Goal: Information Seeking & Learning: Learn about a topic

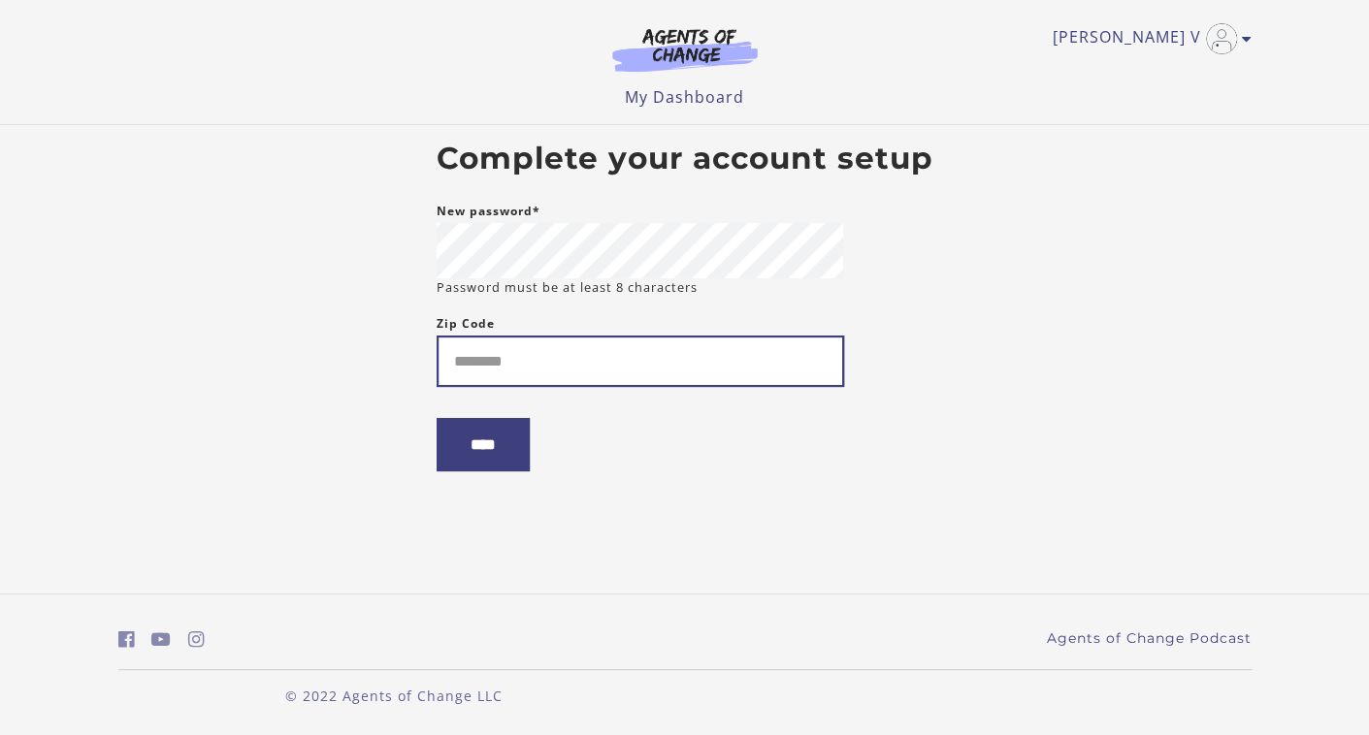
click at [608, 363] on input "Zip Code" at bounding box center [640, 361] width 407 height 51
type input "*****"
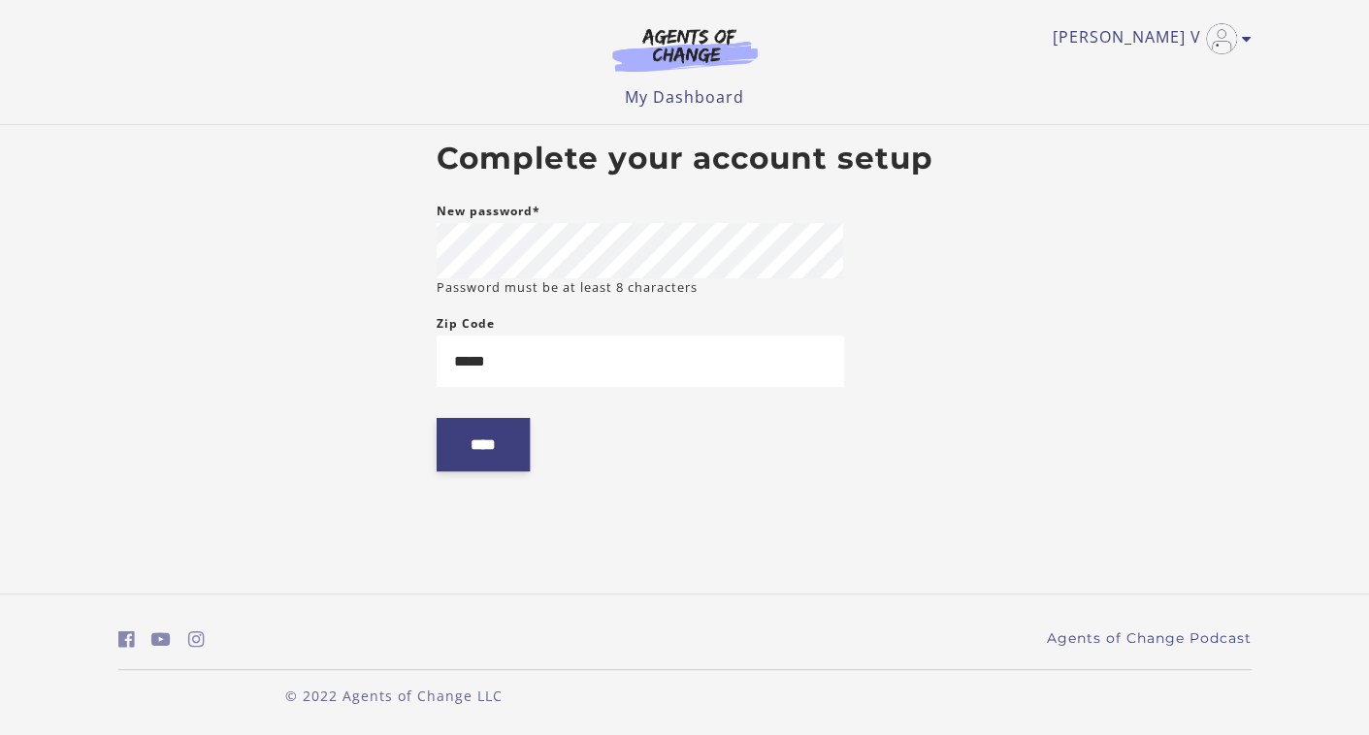
click at [510, 455] on input "****" at bounding box center [483, 444] width 93 height 53
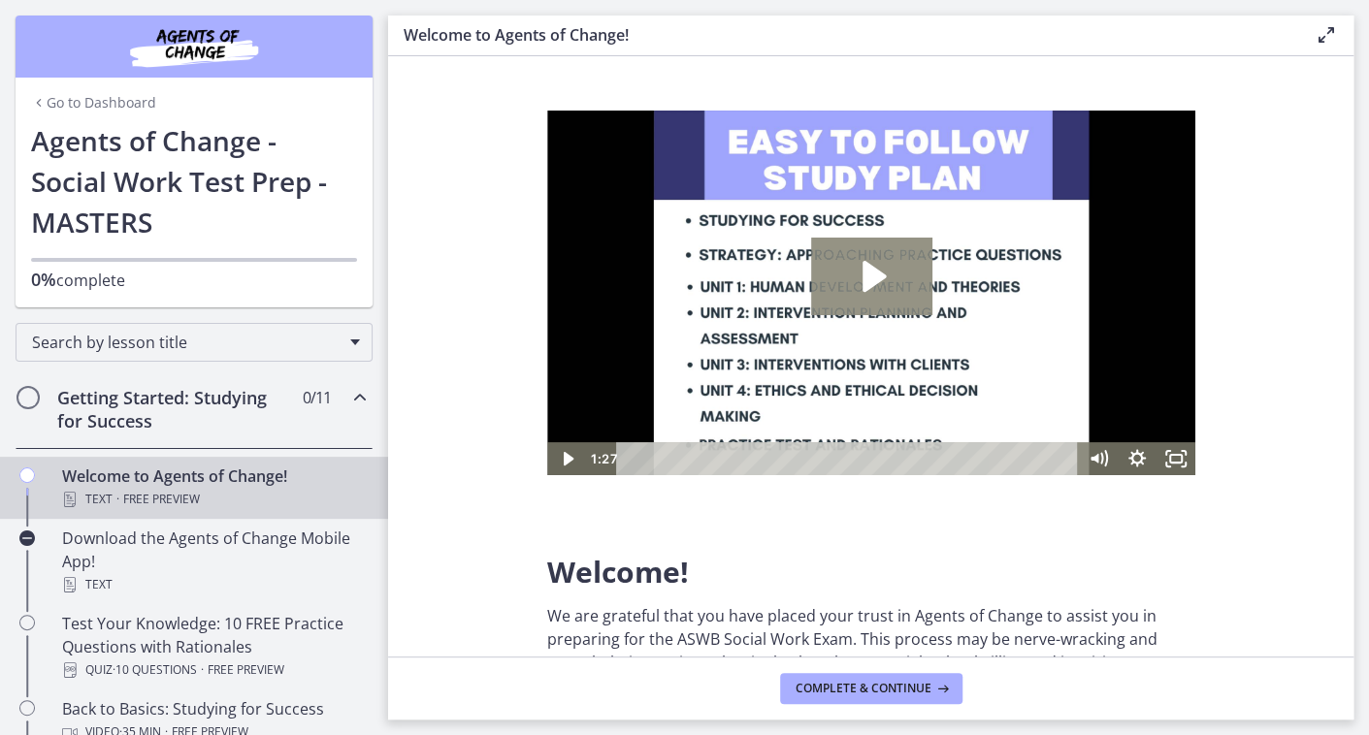
click at [864, 276] on icon "Play Video: c1o6hcmjueu5qasqsu00.mp4" at bounding box center [872, 276] width 23 height 31
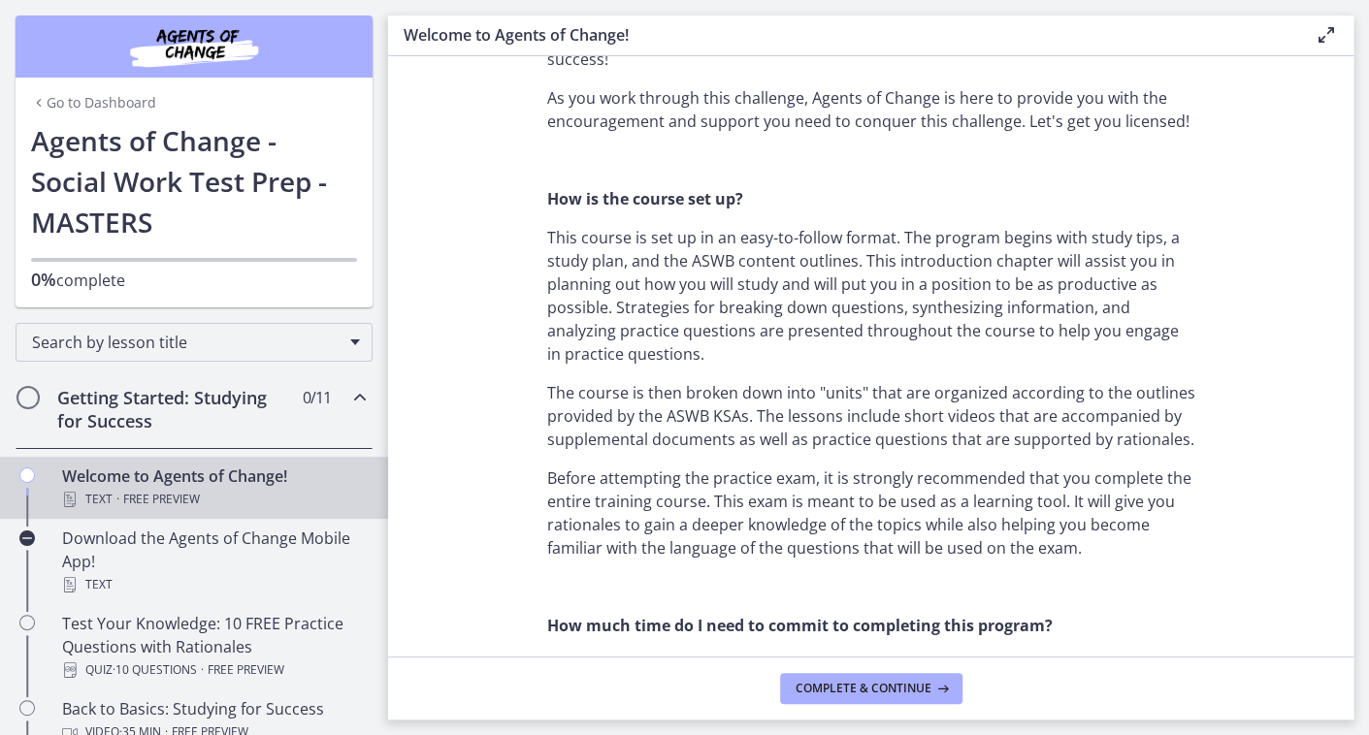
scroll to position [872, 0]
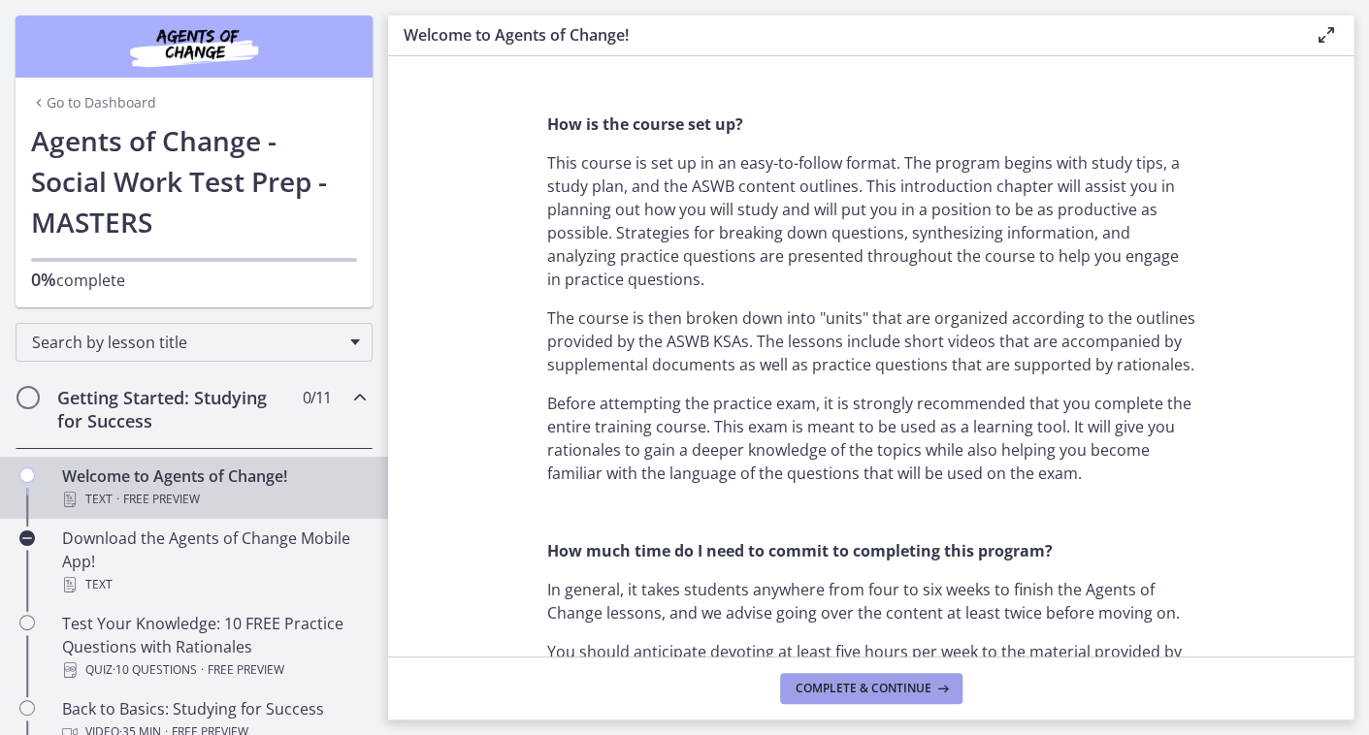
click at [894, 678] on button "Complete & continue" at bounding box center [871, 688] width 182 height 31
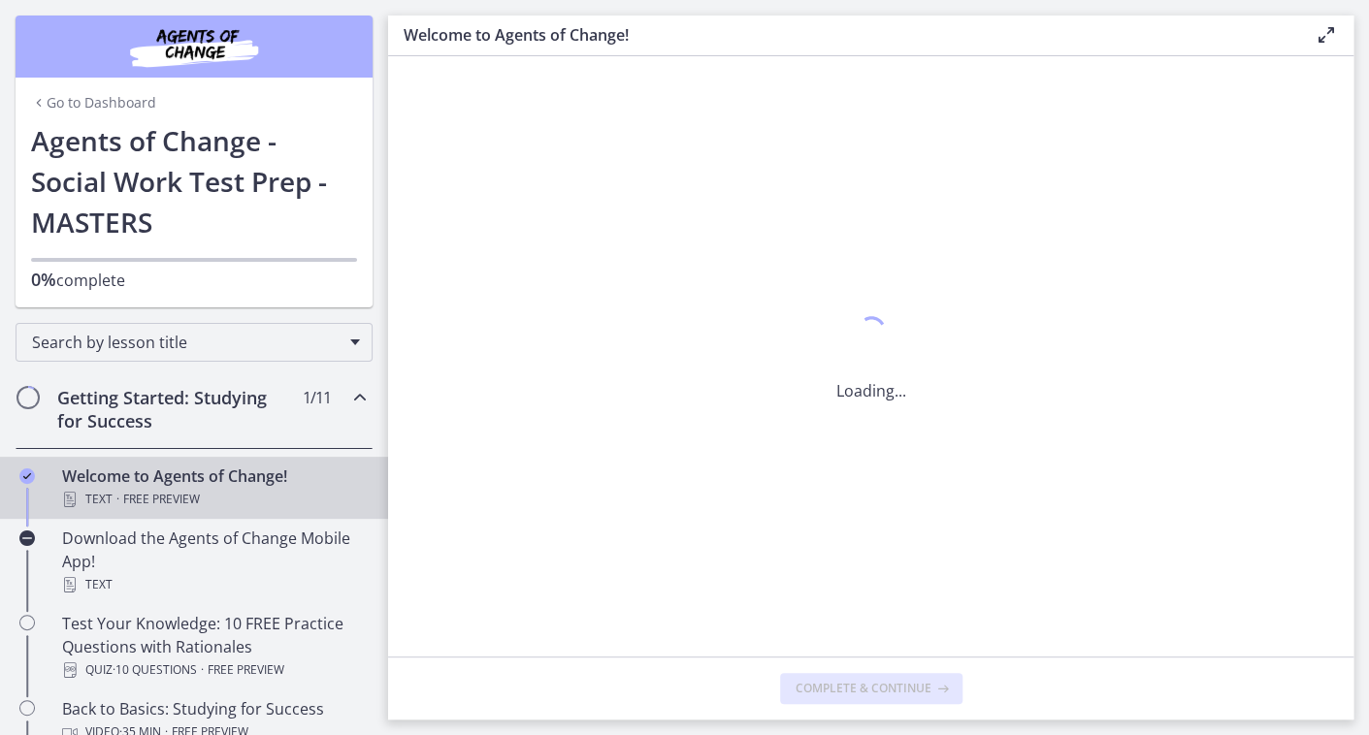
scroll to position [0, 0]
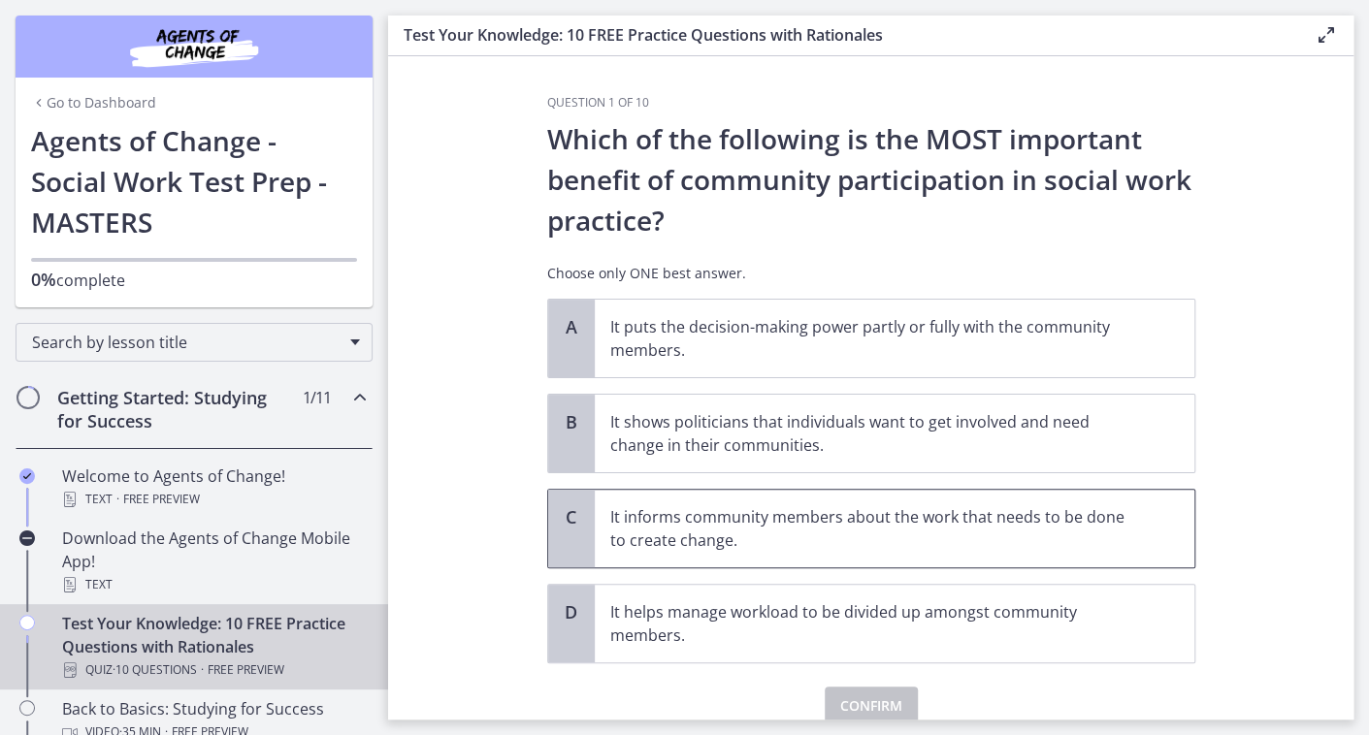
click at [935, 523] on p "It informs community members about the work that needs to be done to create cha…" at bounding box center [875, 528] width 530 height 47
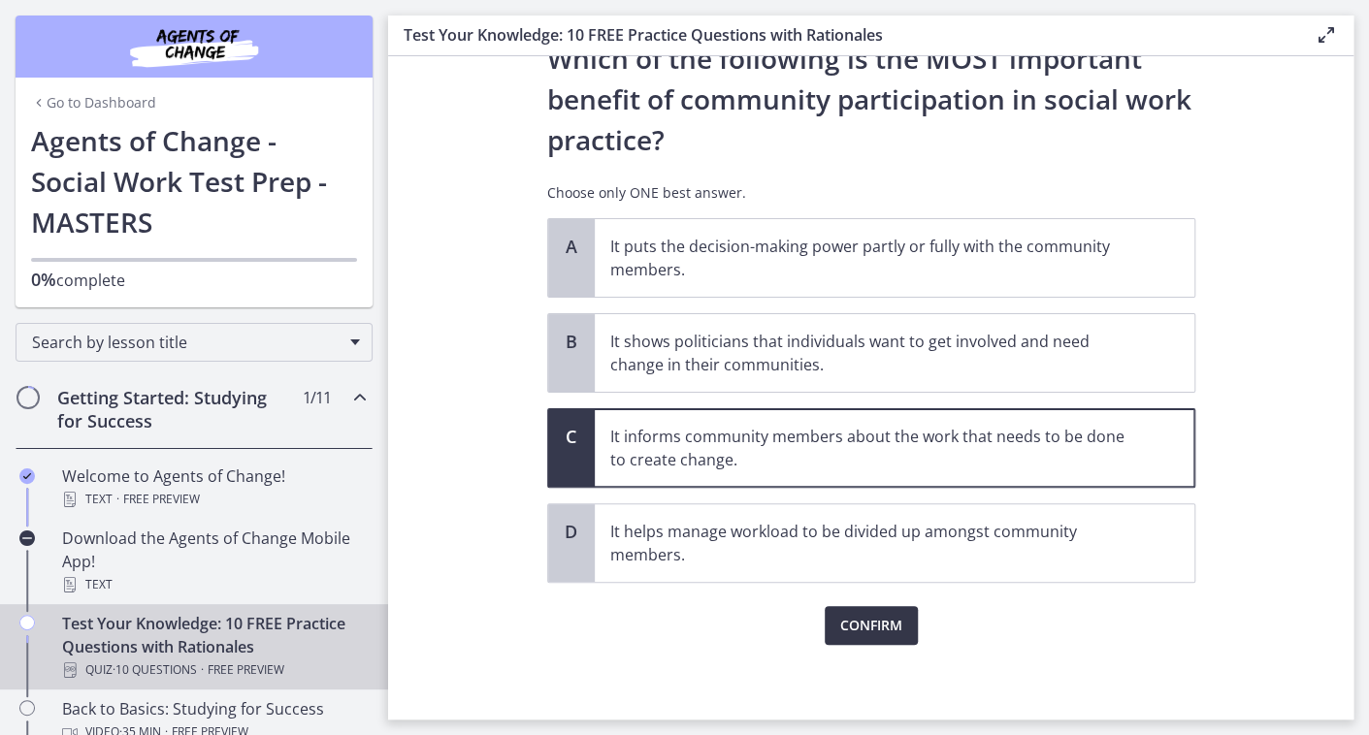
click at [872, 620] on span "Confirm" at bounding box center [871, 625] width 62 height 23
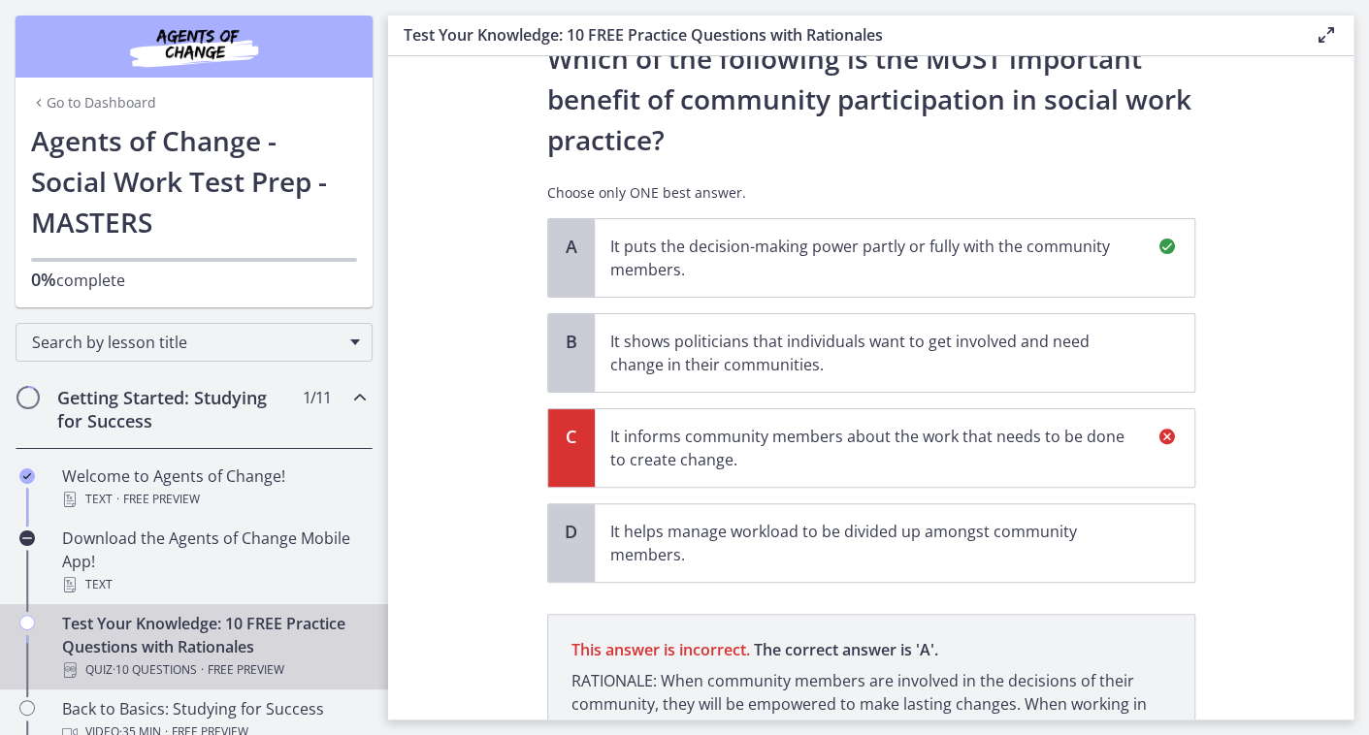
scroll to position [284, 0]
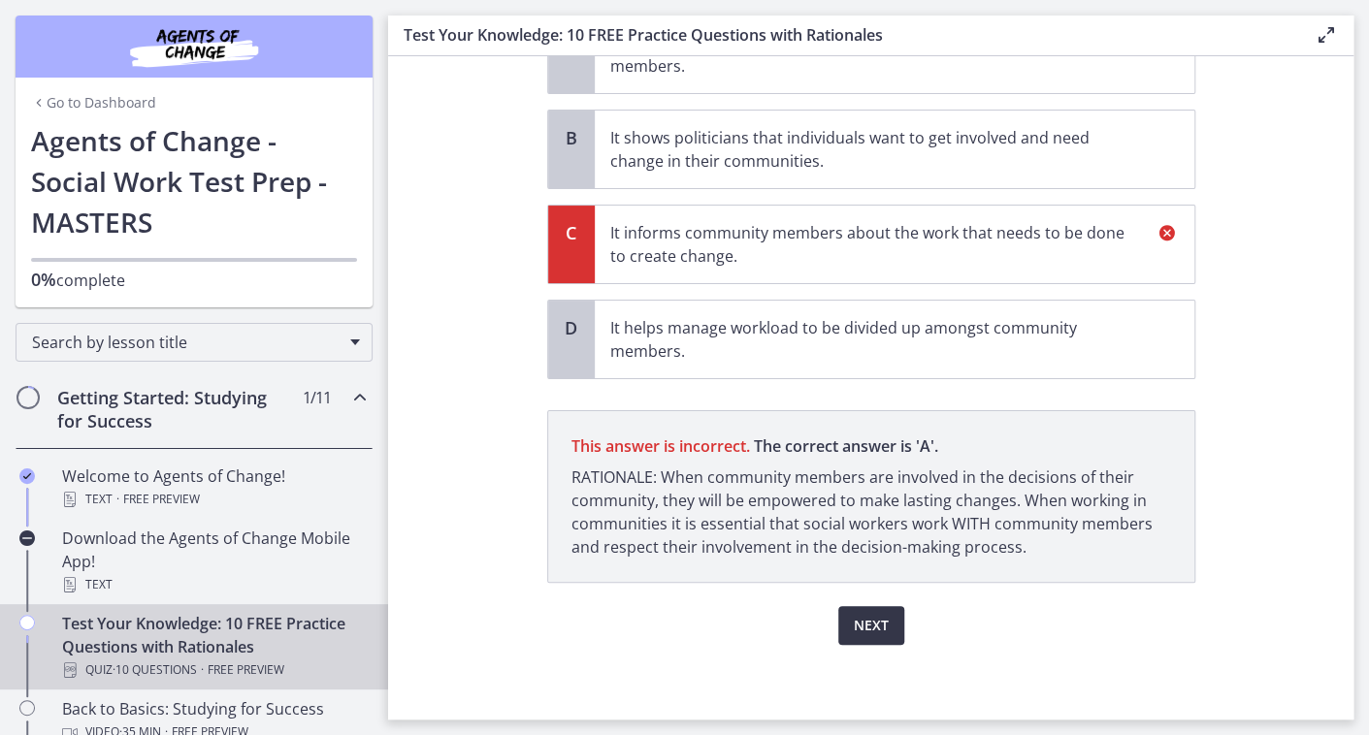
click at [878, 614] on span "Next" at bounding box center [871, 625] width 35 height 23
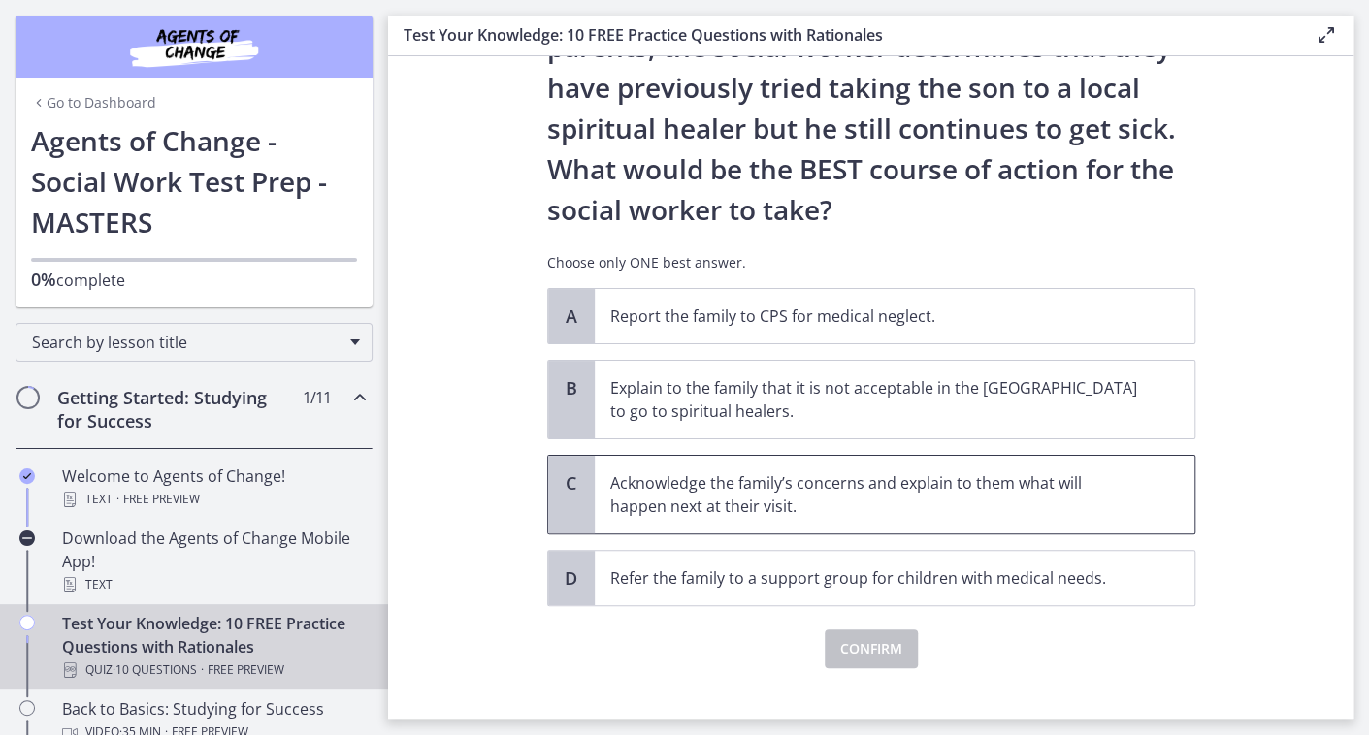
scroll to position [361, 0]
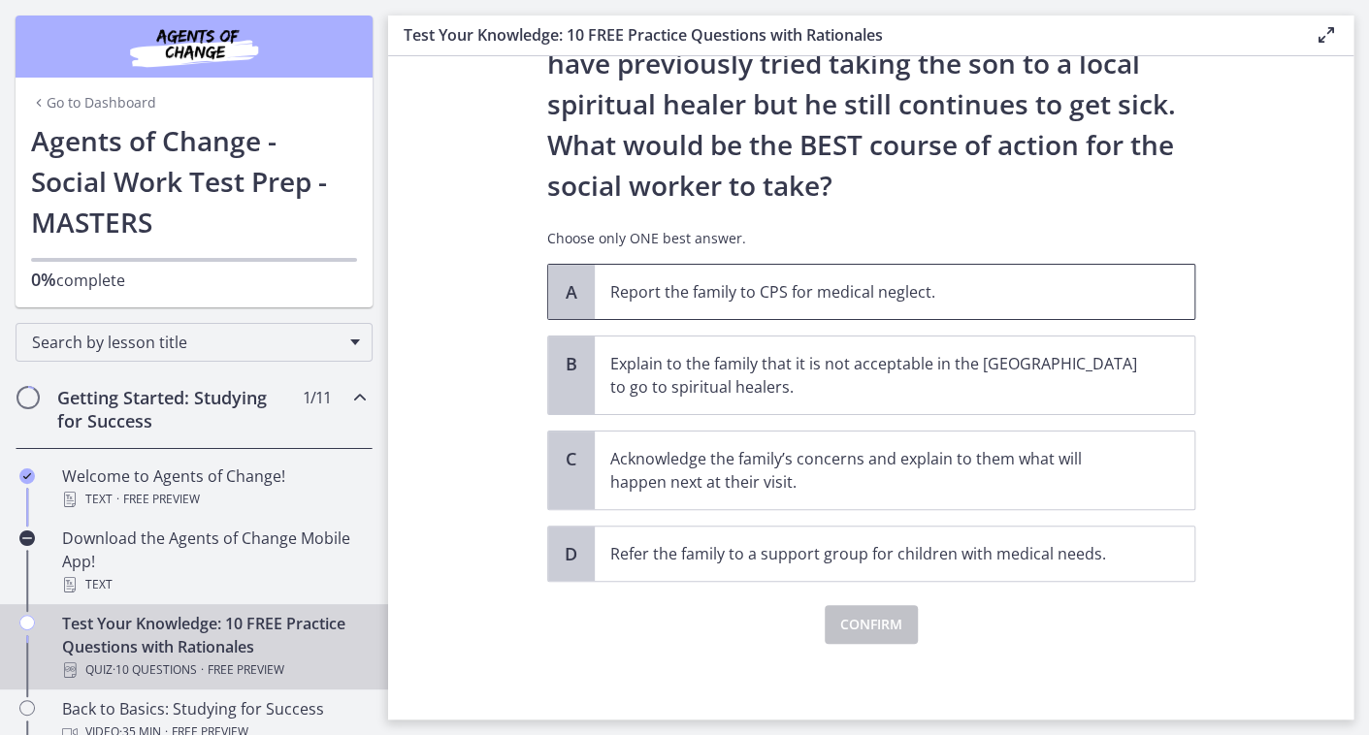
click at [872, 292] on p "Report the family to CPS for medical neglect." at bounding box center [875, 291] width 530 height 23
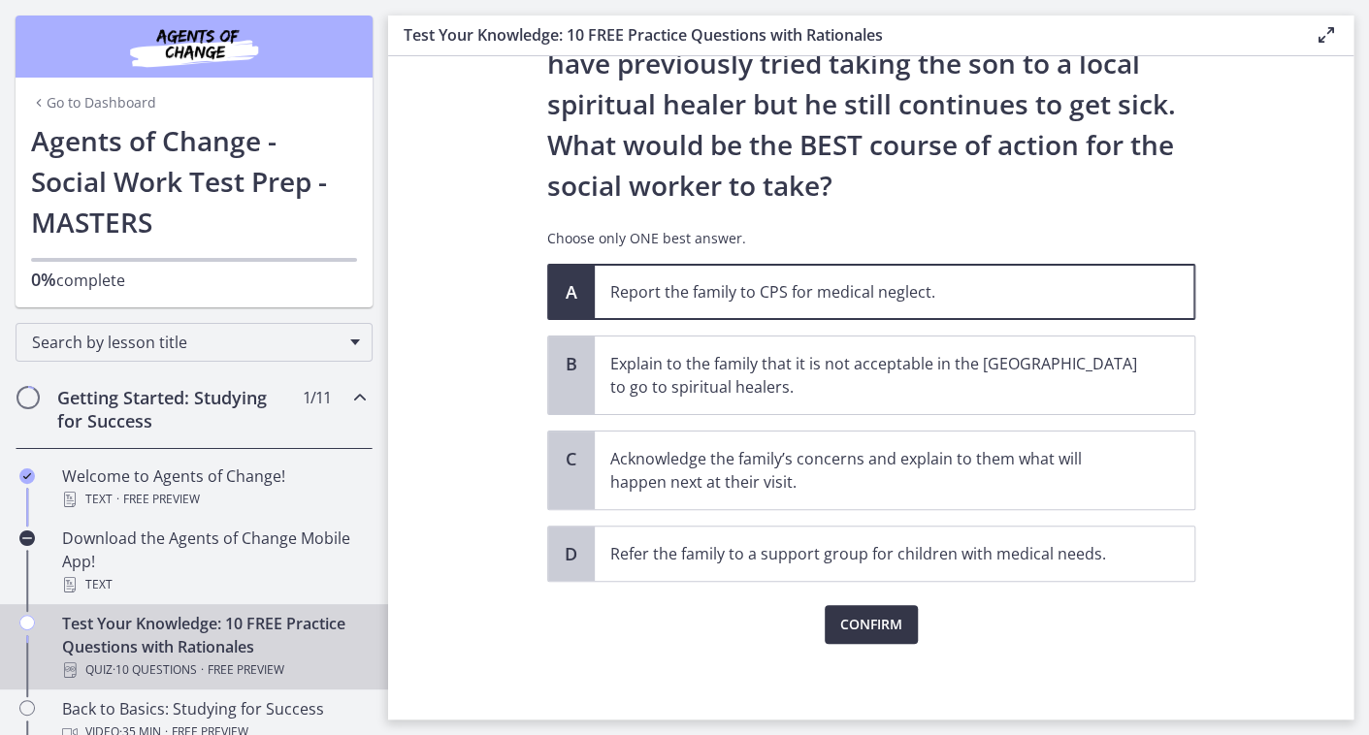
click at [880, 622] on span "Confirm" at bounding box center [871, 624] width 62 height 23
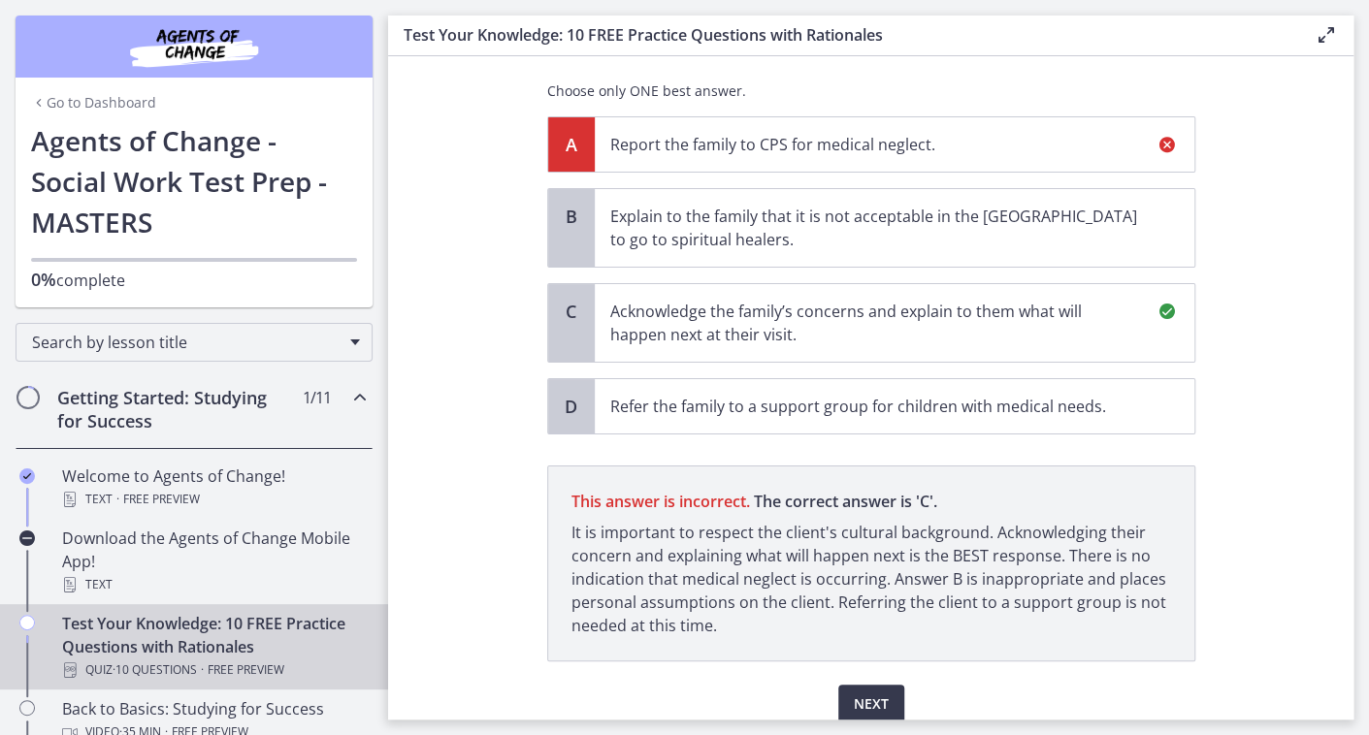
scroll to position [587, 0]
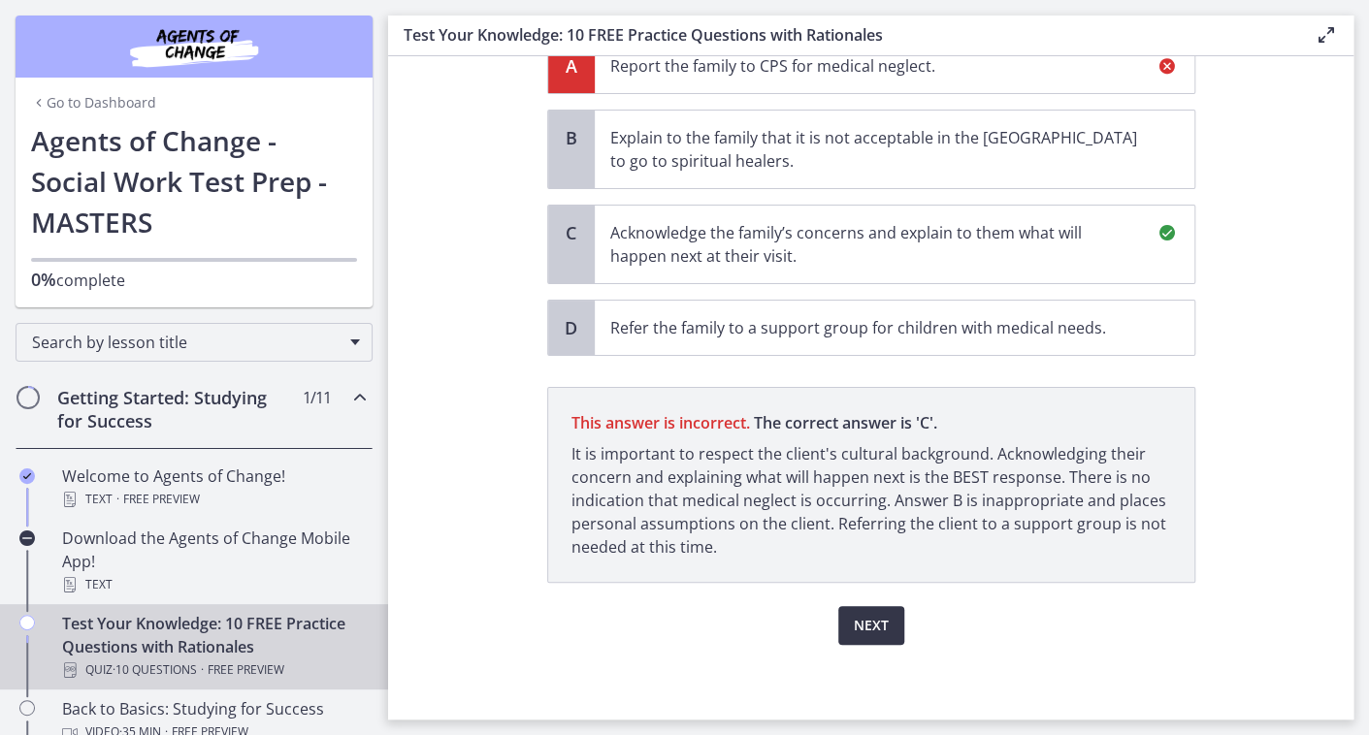
click at [872, 633] on button "Next" at bounding box center [871, 625] width 66 height 39
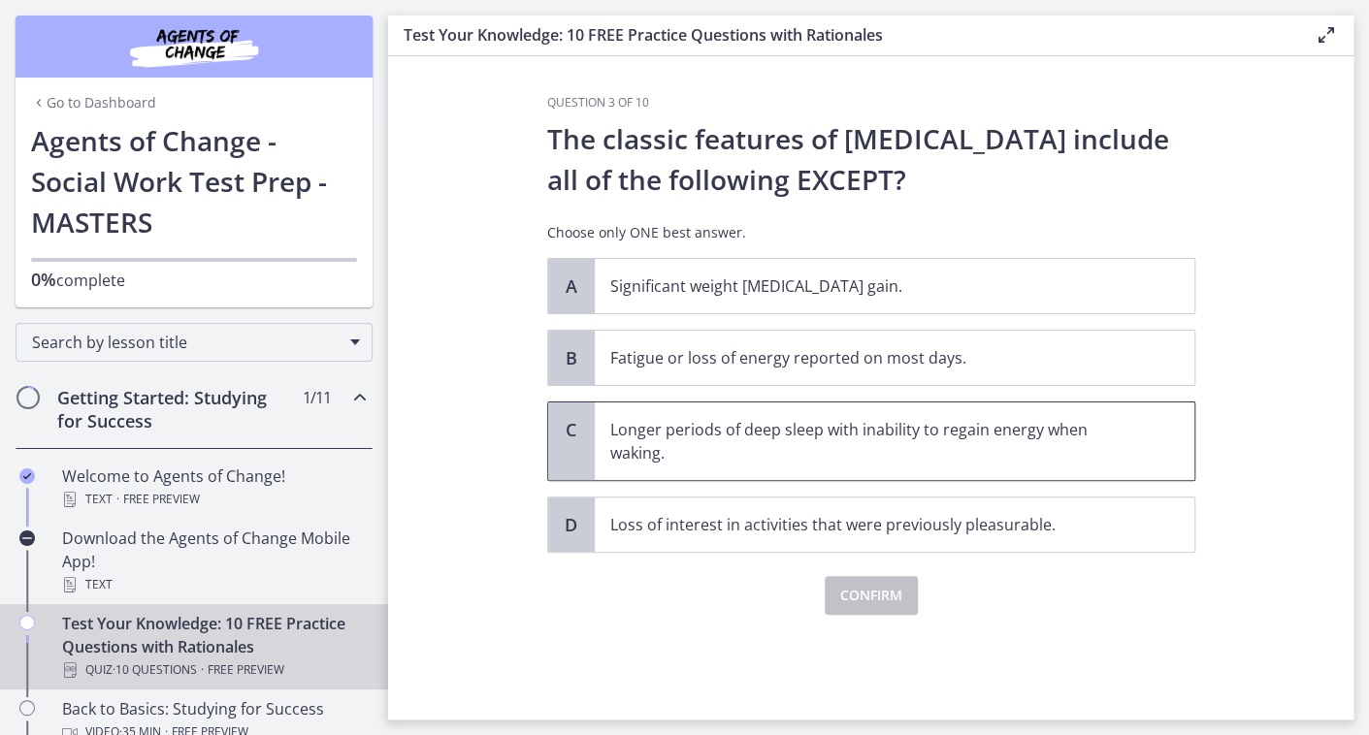
click at [1097, 450] on p "Longer periods of deep sleep with inability to regain energy when waking." at bounding box center [875, 441] width 530 height 47
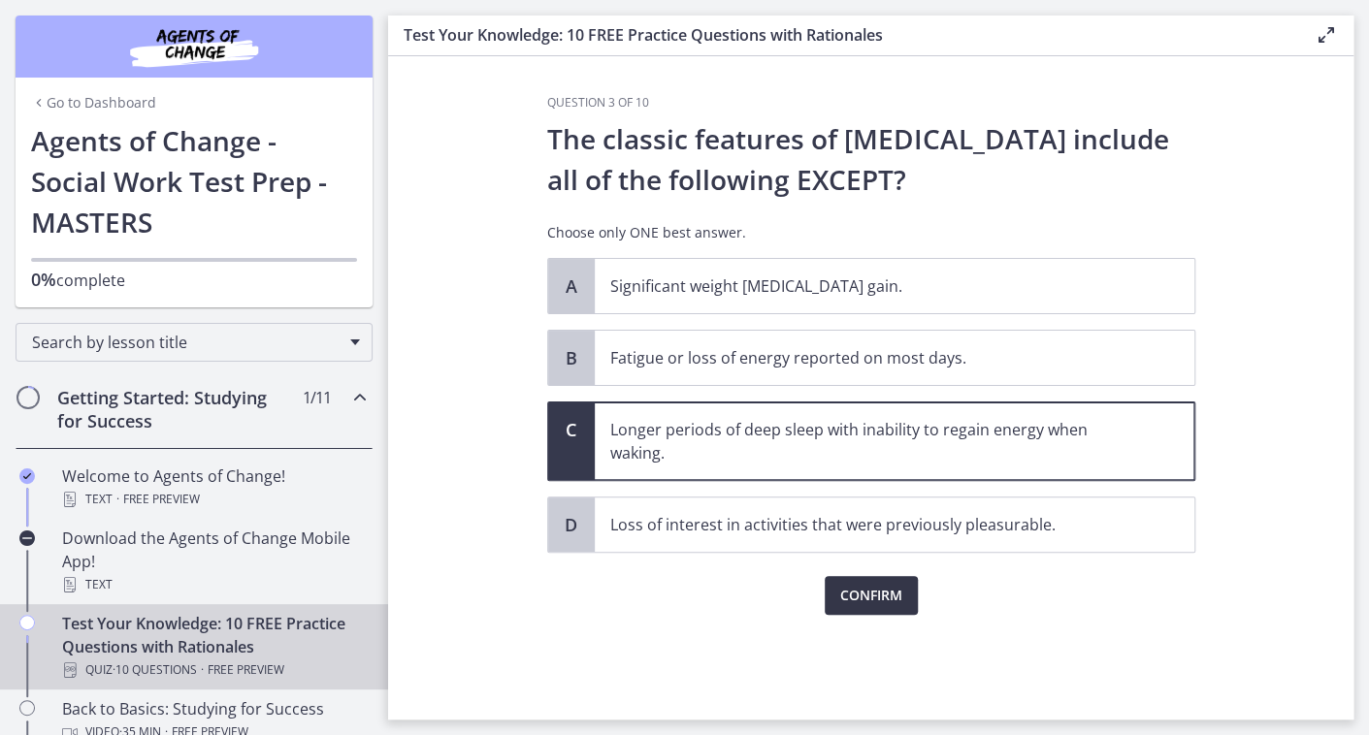
click at [869, 592] on span "Confirm" at bounding box center [871, 595] width 62 height 23
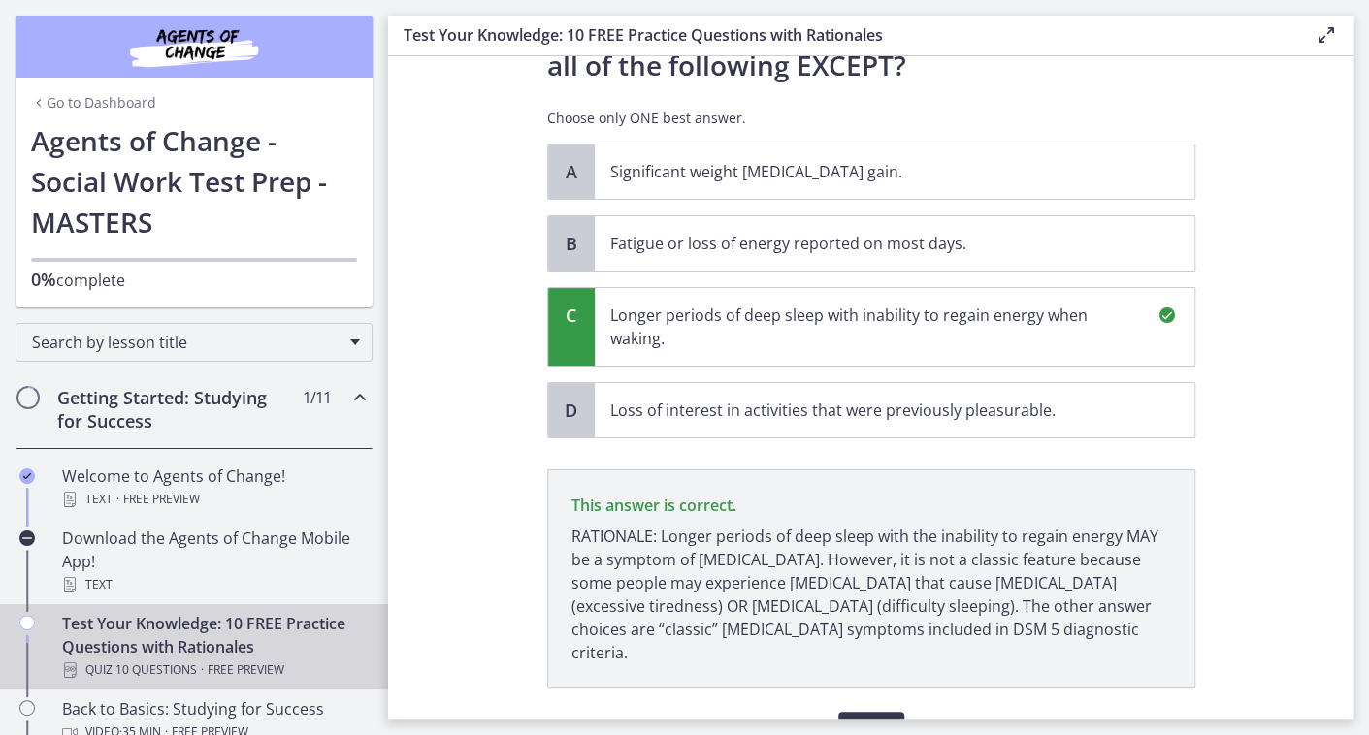
scroll to position [197, 0]
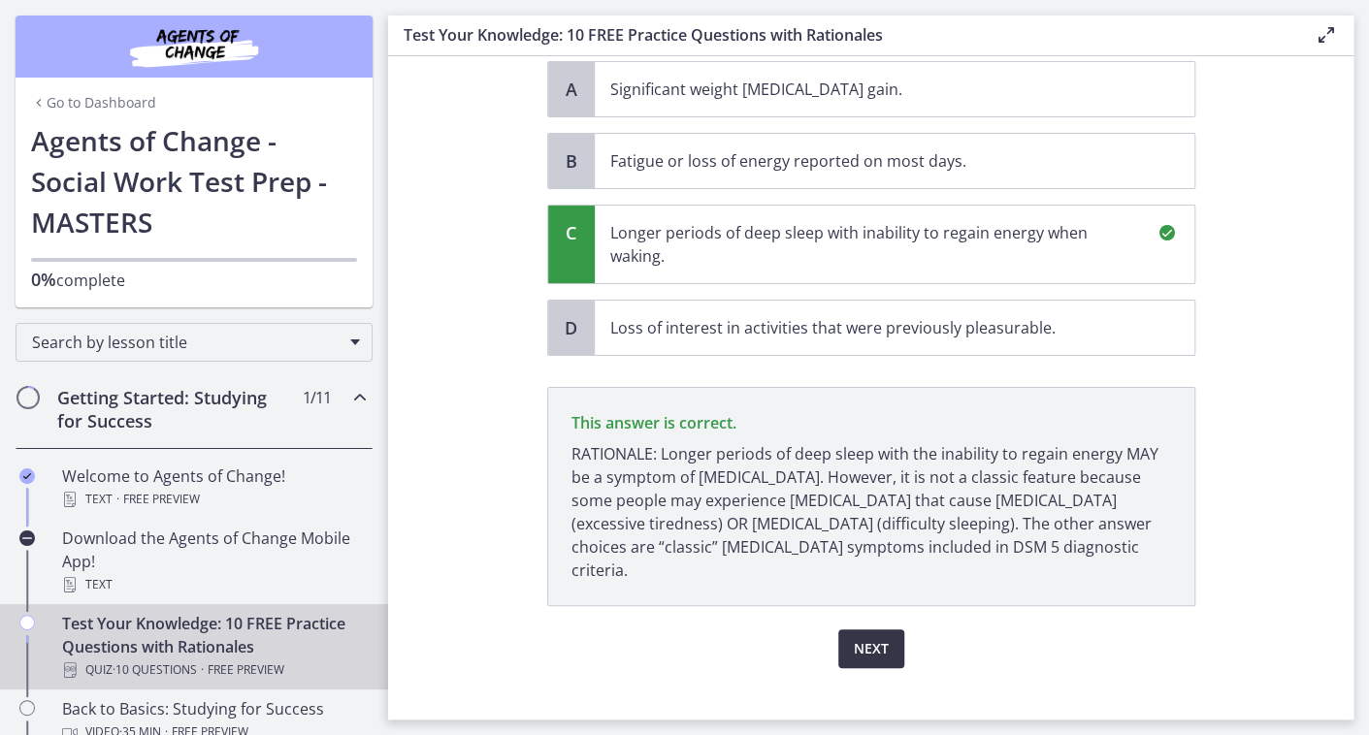
click at [858, 637] on span "Next" at bounding box center [871, 648] width 35 height 23
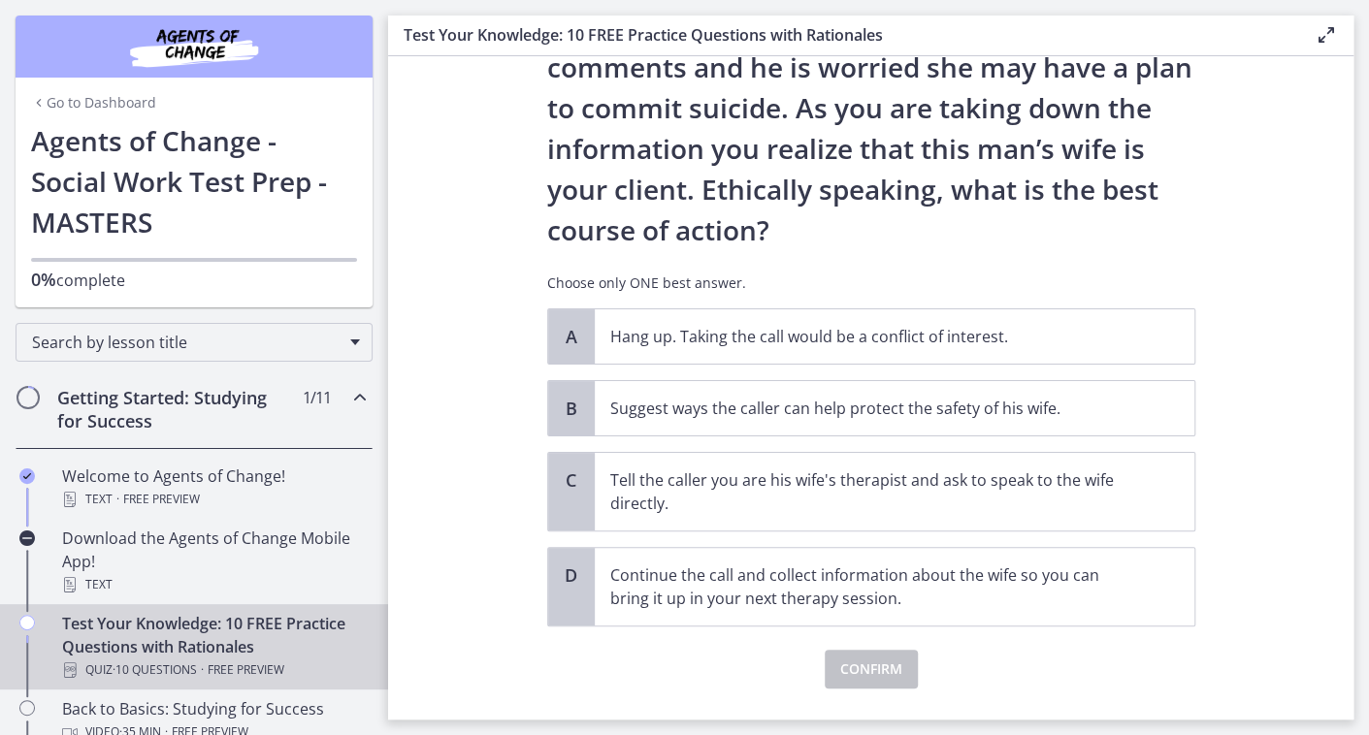
scroll to position [238, 0]
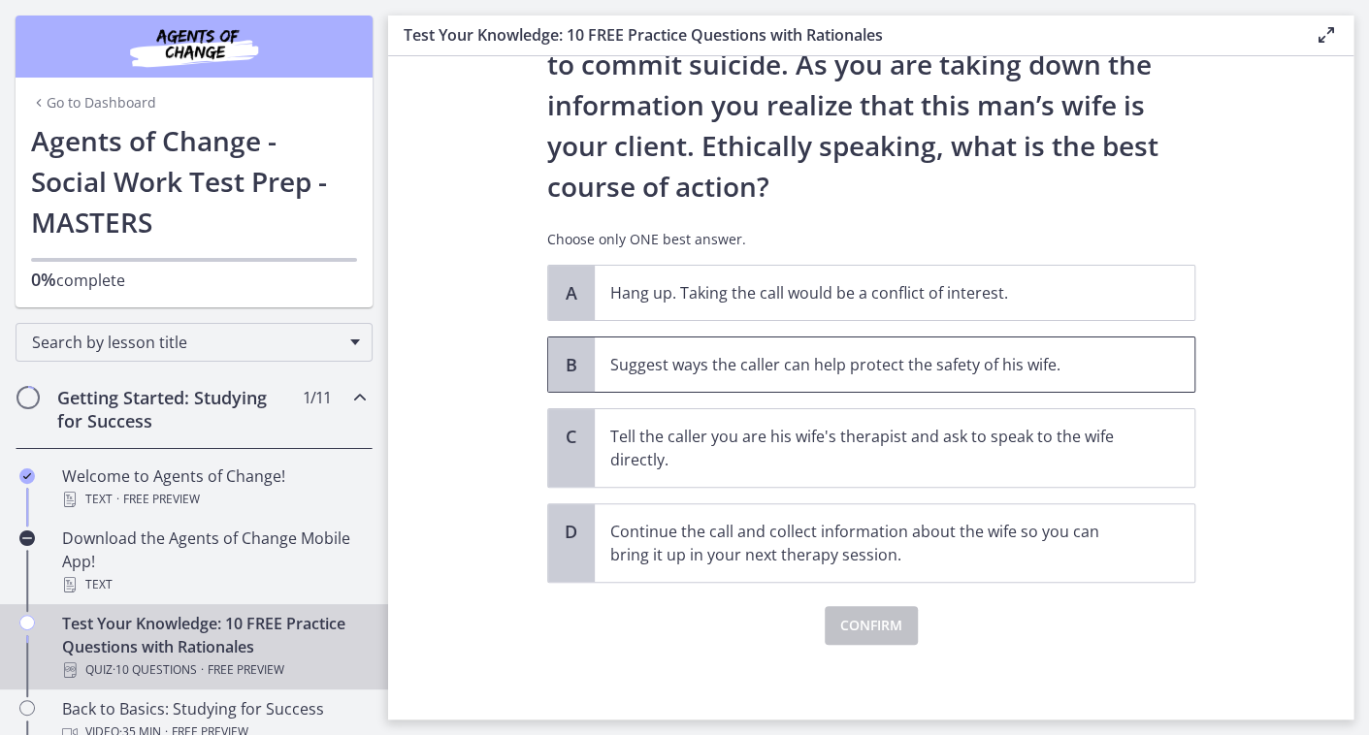
click at [793, 373] on p "Suggest ways the caller can help protect the safety of his wife." at bounding box center [875, 364] width 530 height 23
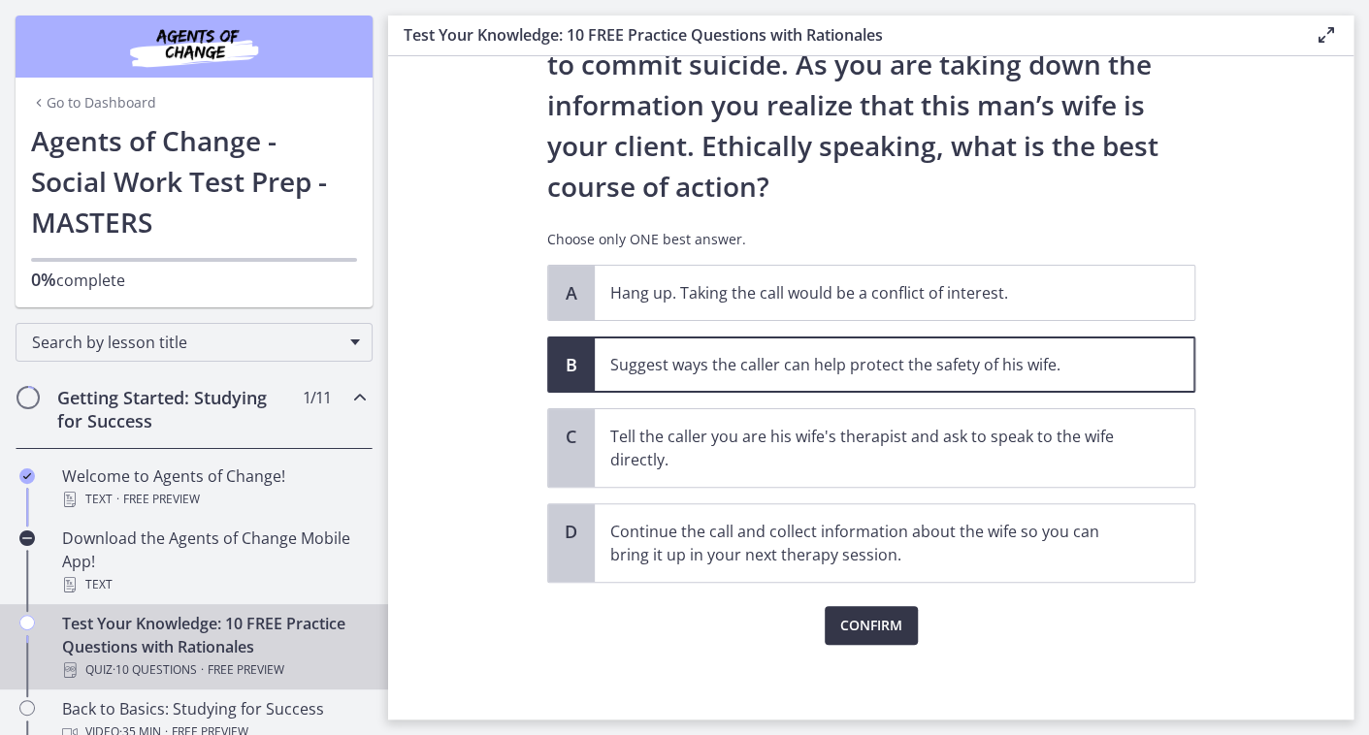
click at [877, 617] on span "Confirm" at bounding box center [871, 625] width 62 height 23
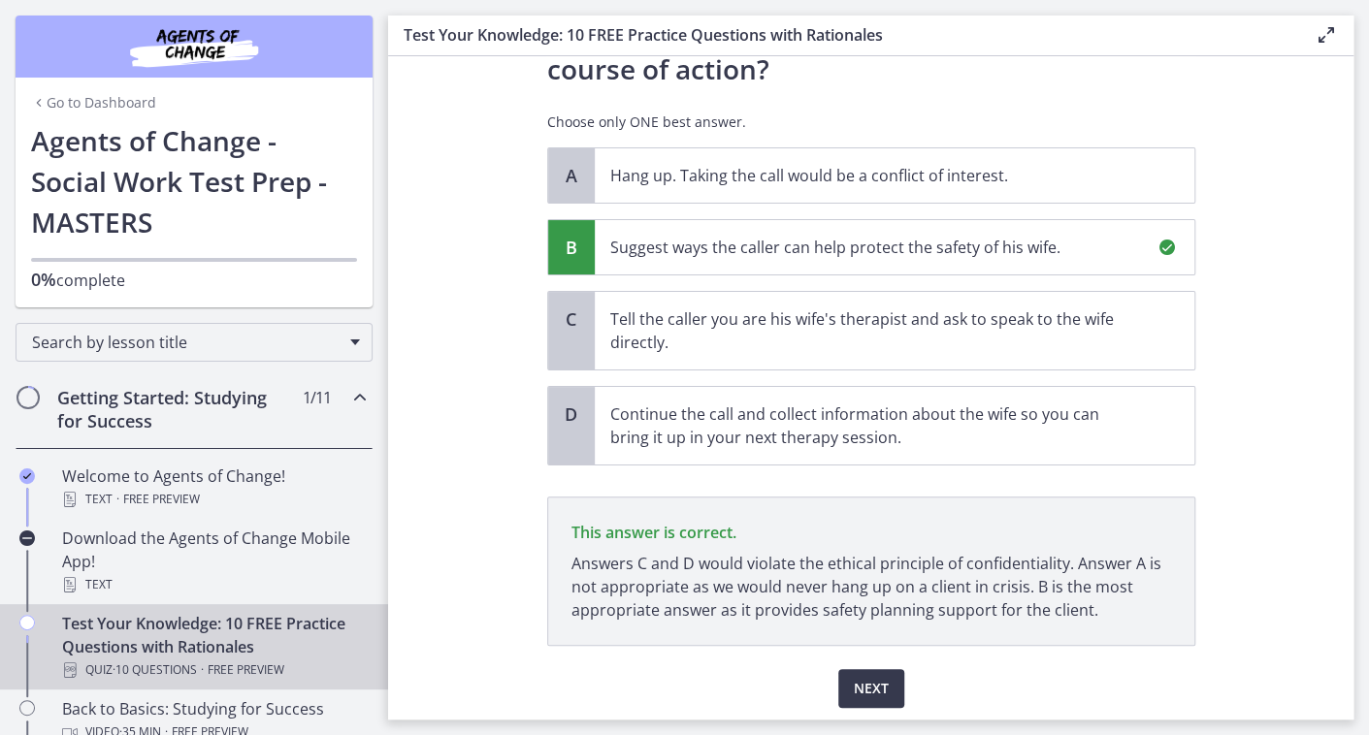
scroll to position [418, 0]
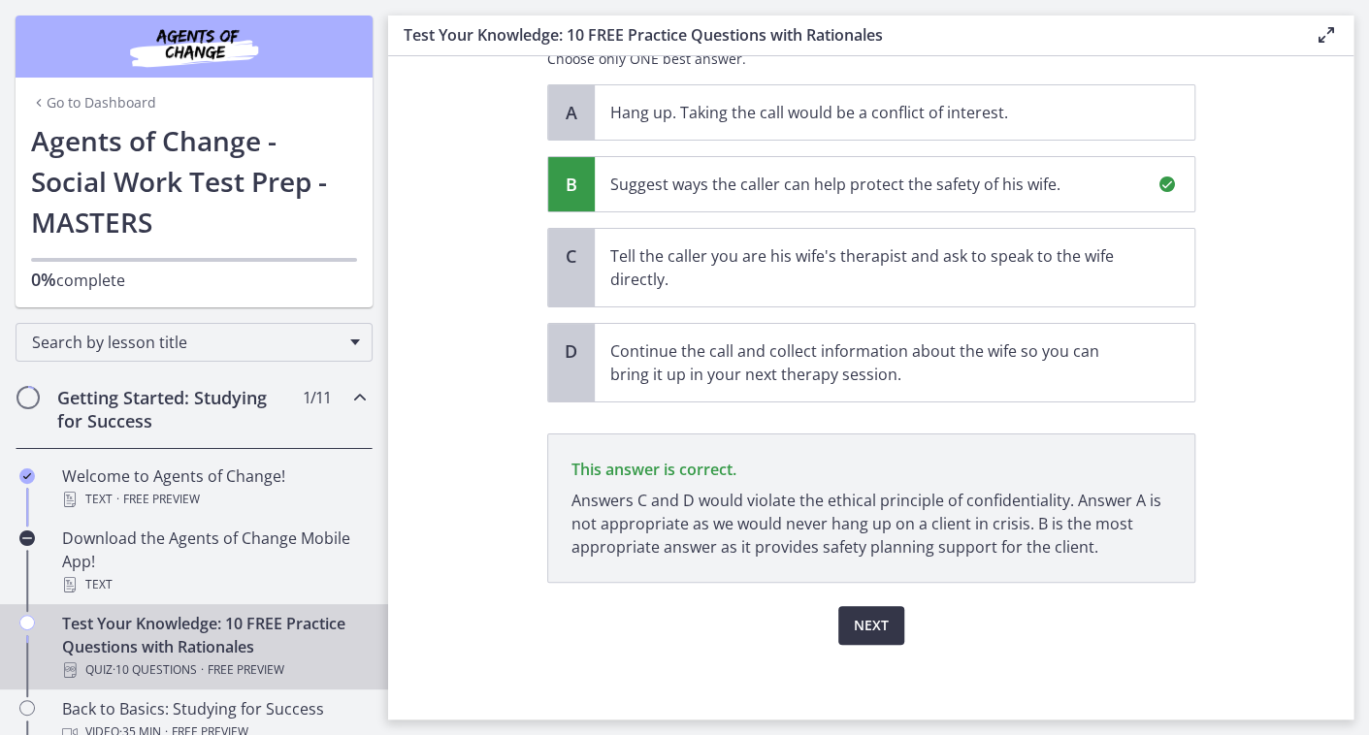
click at [869, 625] on span "Next" at bounding box center [871, 625] width 35 height 23
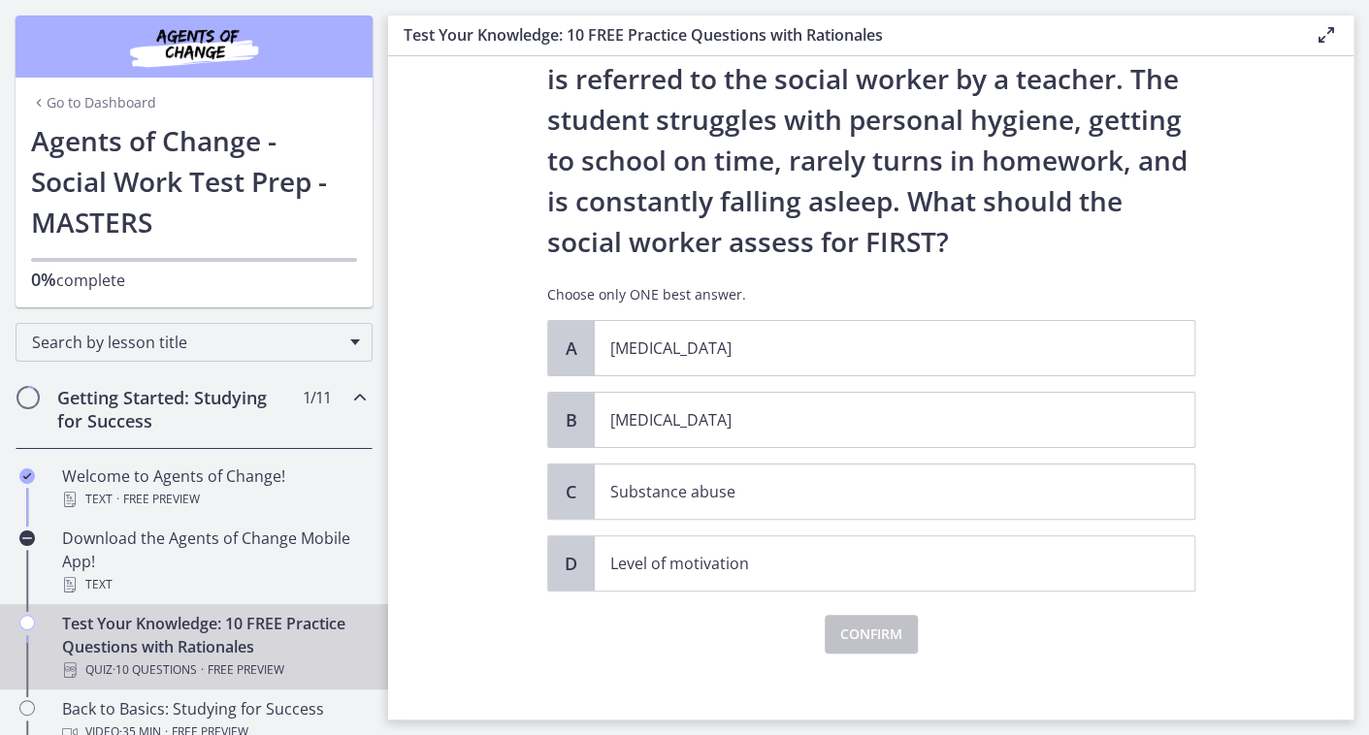
scroll to position [110, 0]
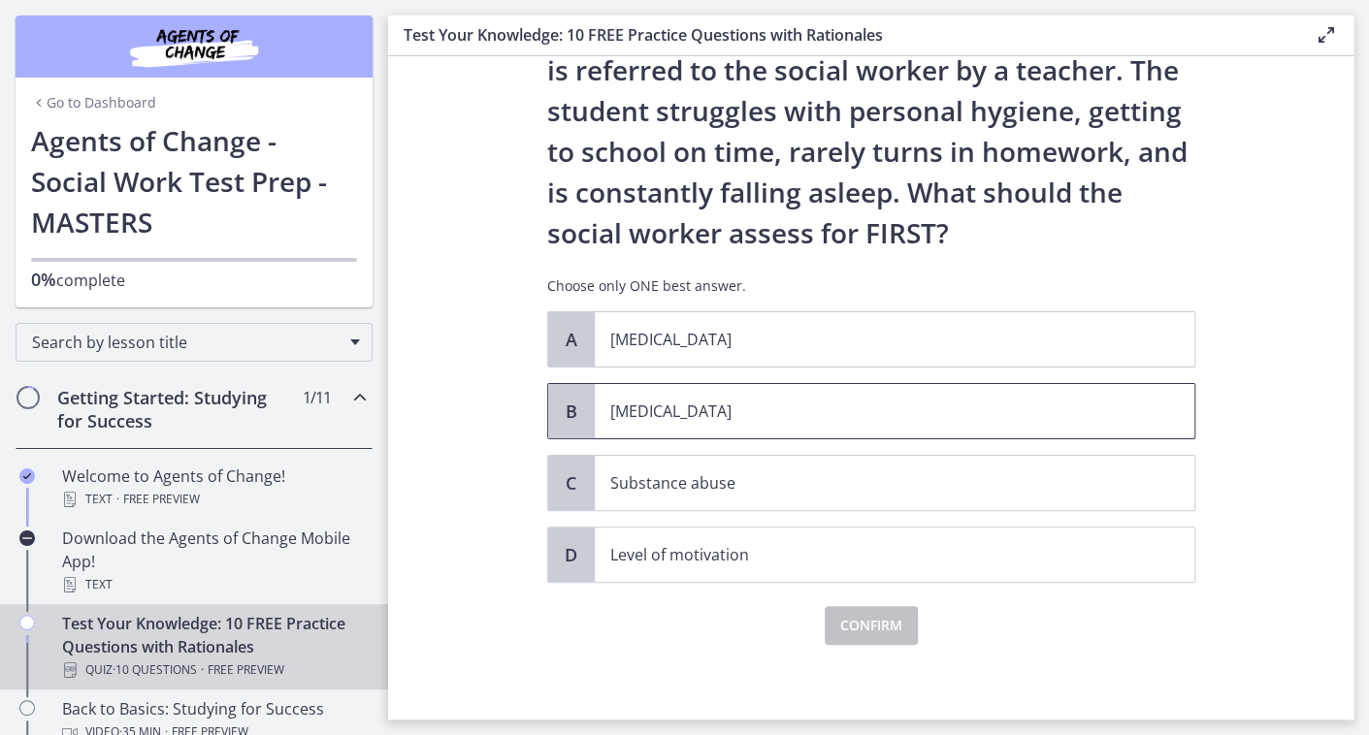
click at [935, 395] on span "[MEDICAL_DATA]" at bounding box center [894, 411] width 599 height 54
click at [888, 616] on span "Confirm" at bounding box center [871, 625] width 62 height 23
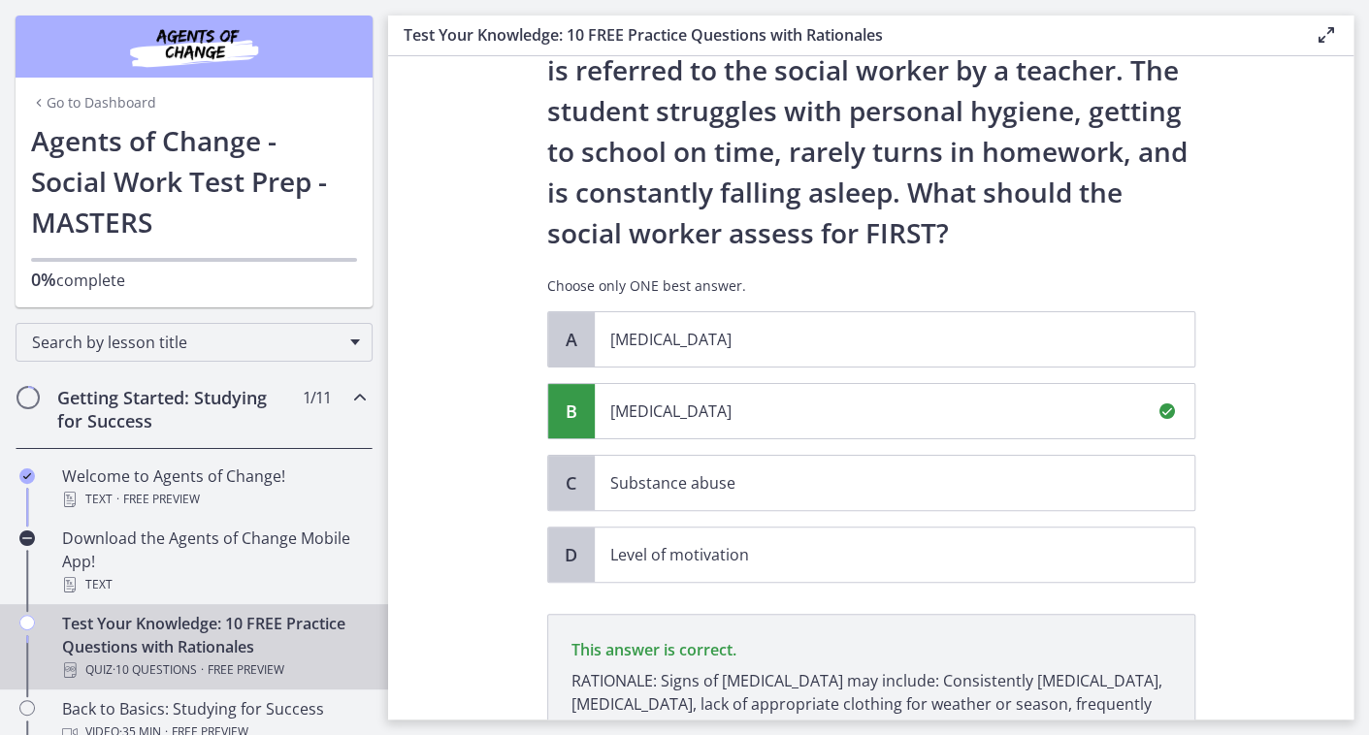
scroll to position [337, 0]
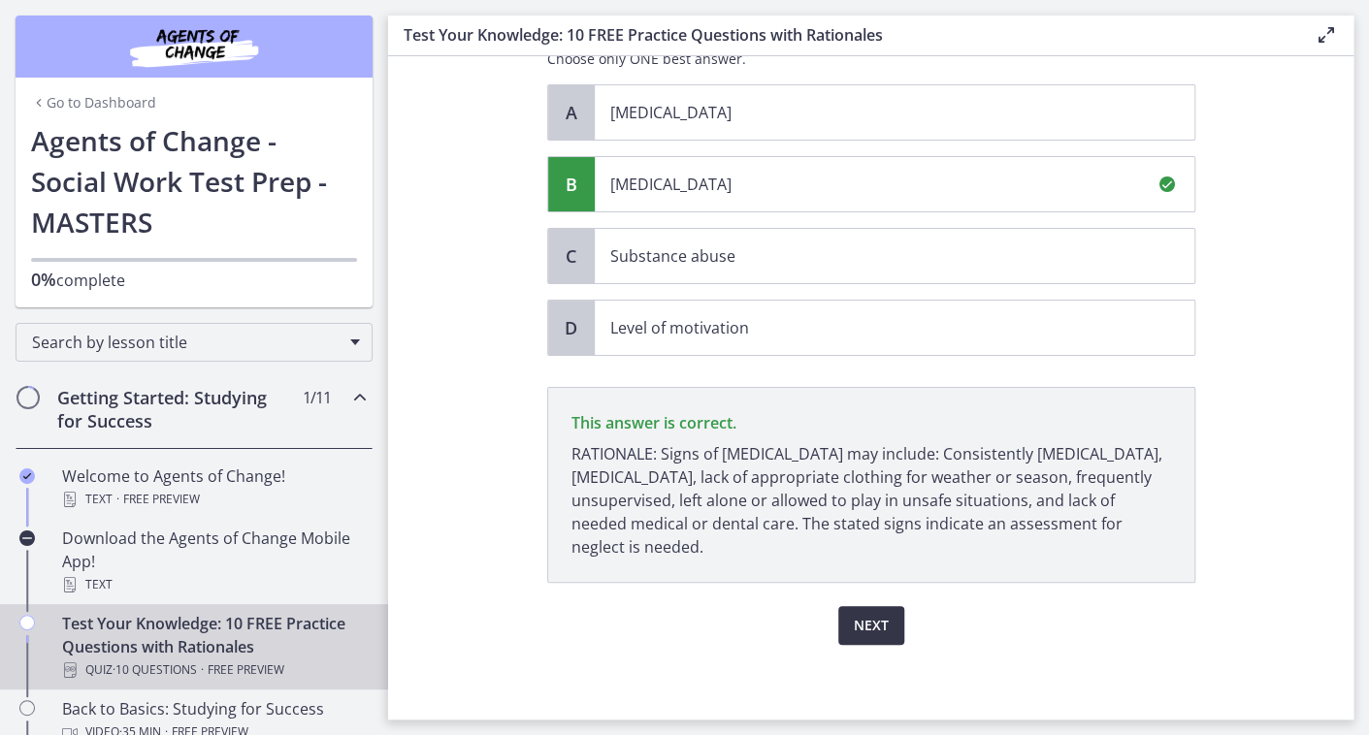
click at [875, 627] on span "Next" at bounding box center [871, 625] width 35 height 23
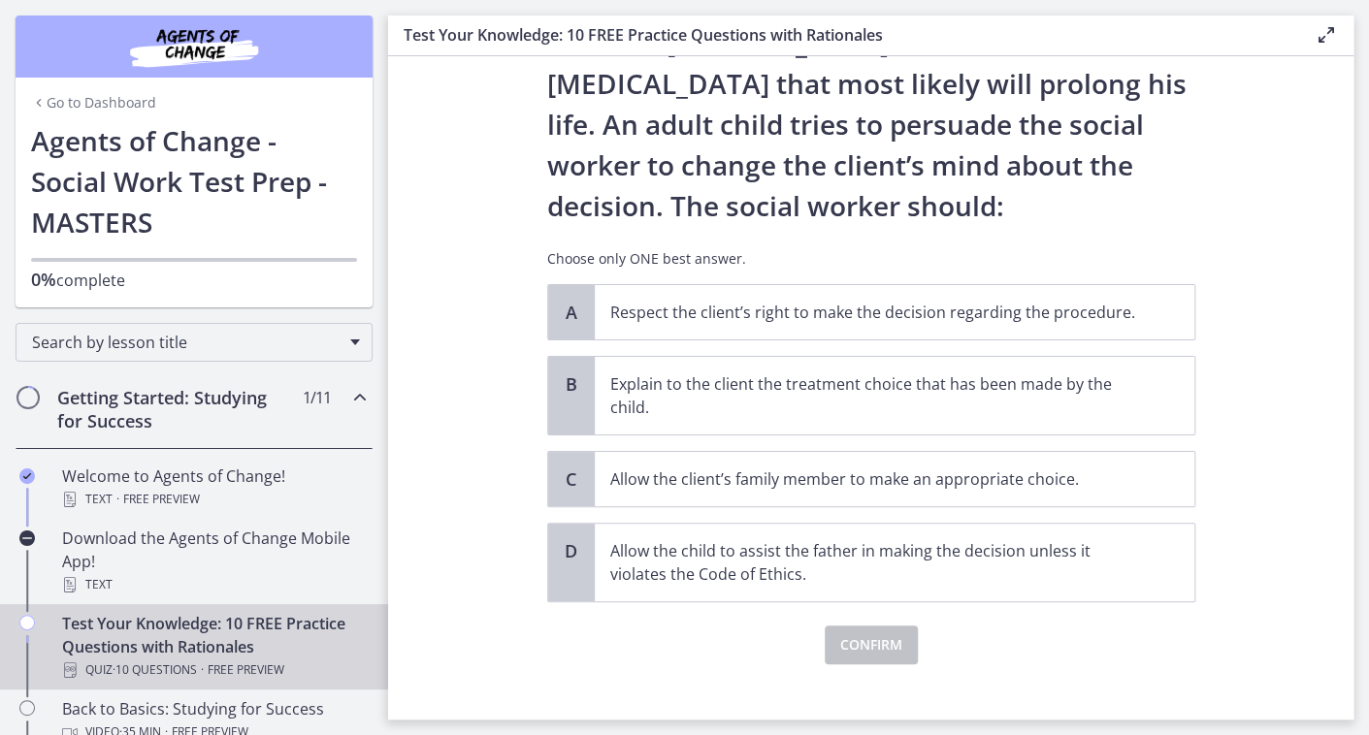
scroll to position [194, 0]
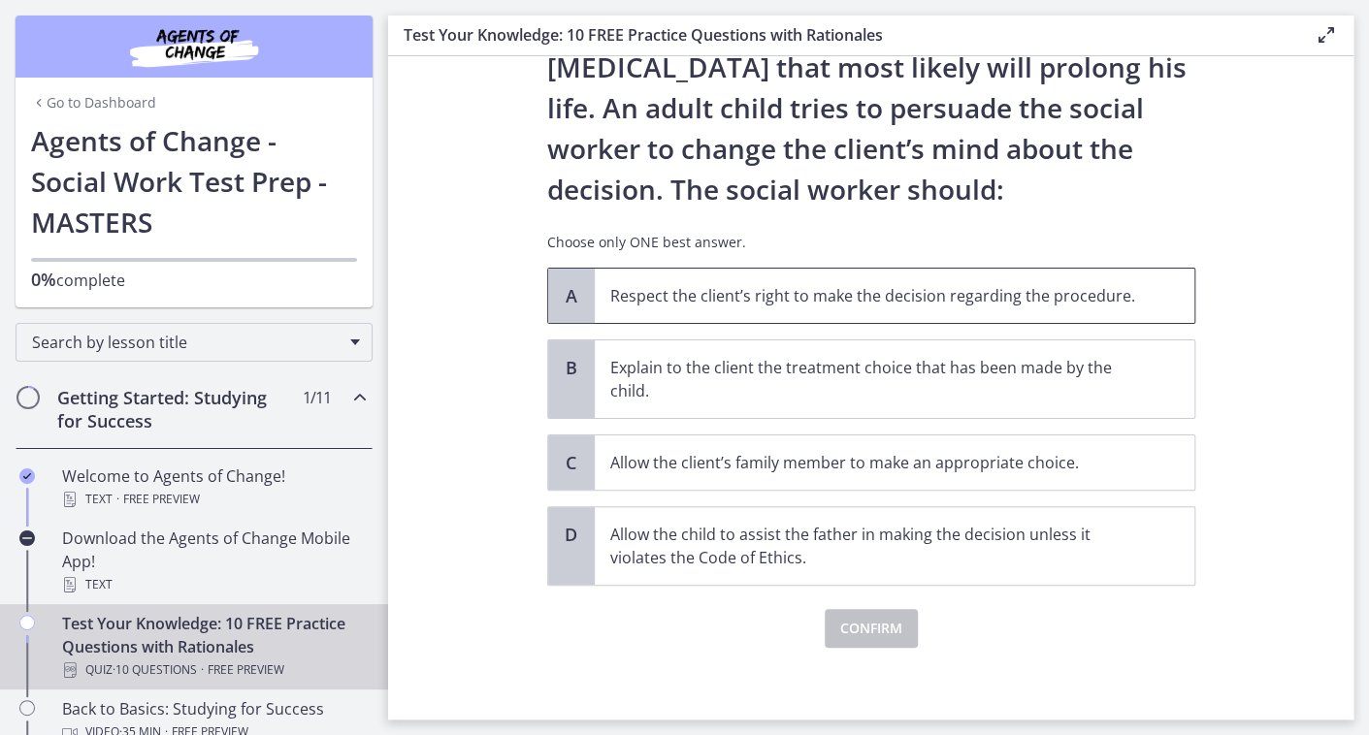
click at [902, 295] on p "Respect the client’s right to make the decision regarding the procedure." at bounding box center [875, 295] width 530 height 23
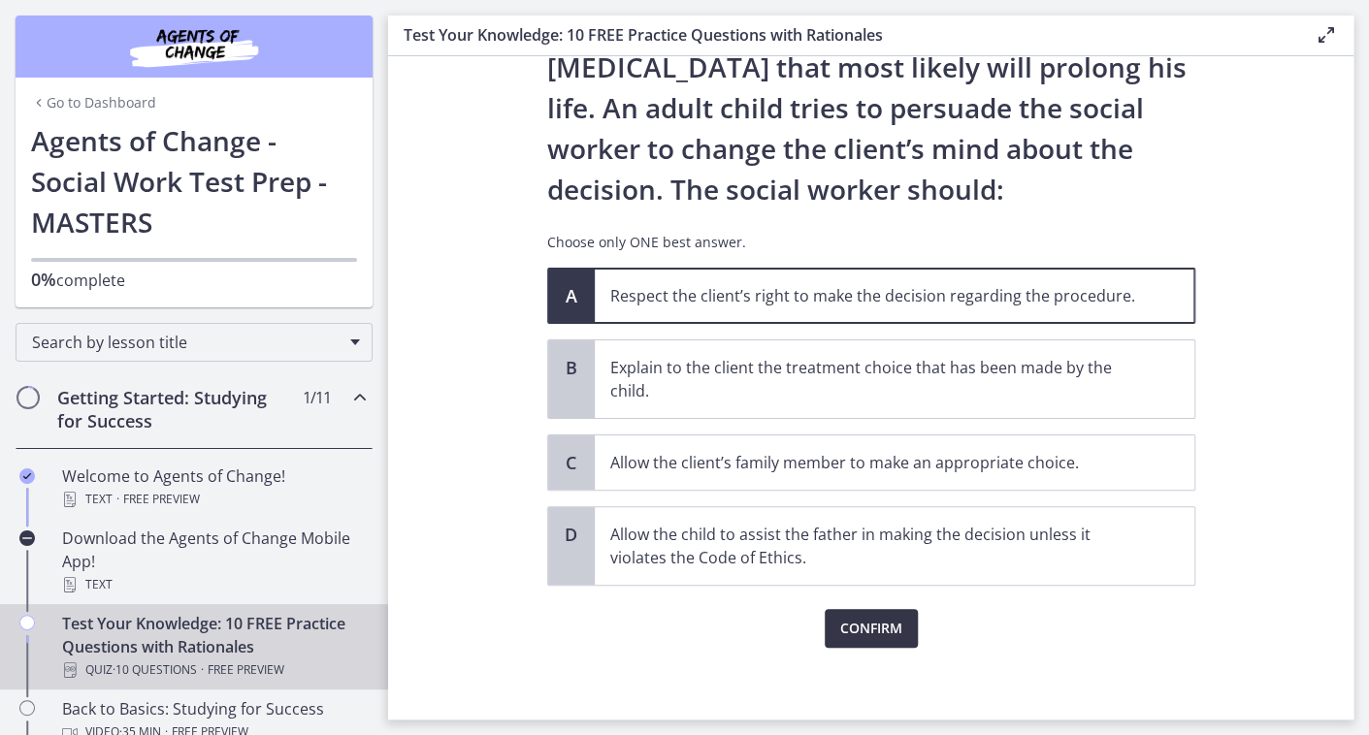
click at [880, 627] on span "Confirm" at bounding box center [871, 628] width 62 height 23
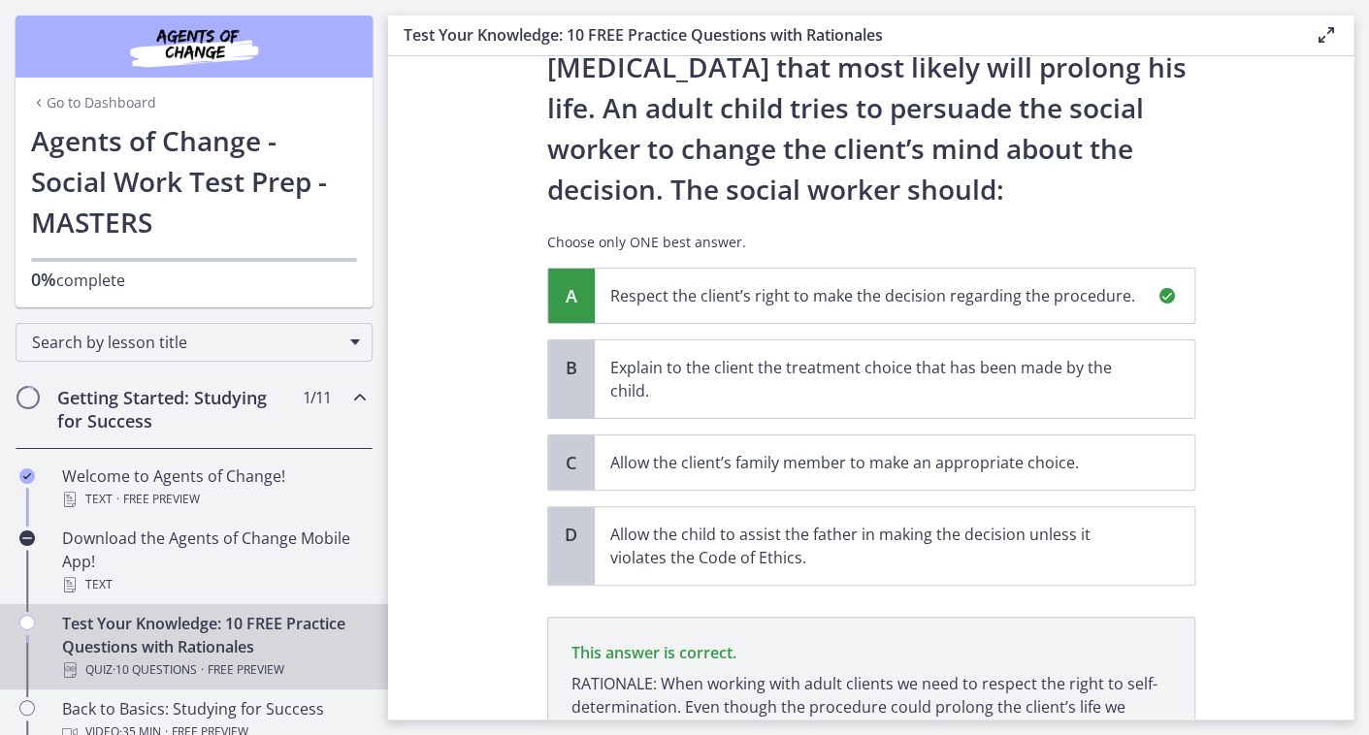
scroll to position [401, 0]
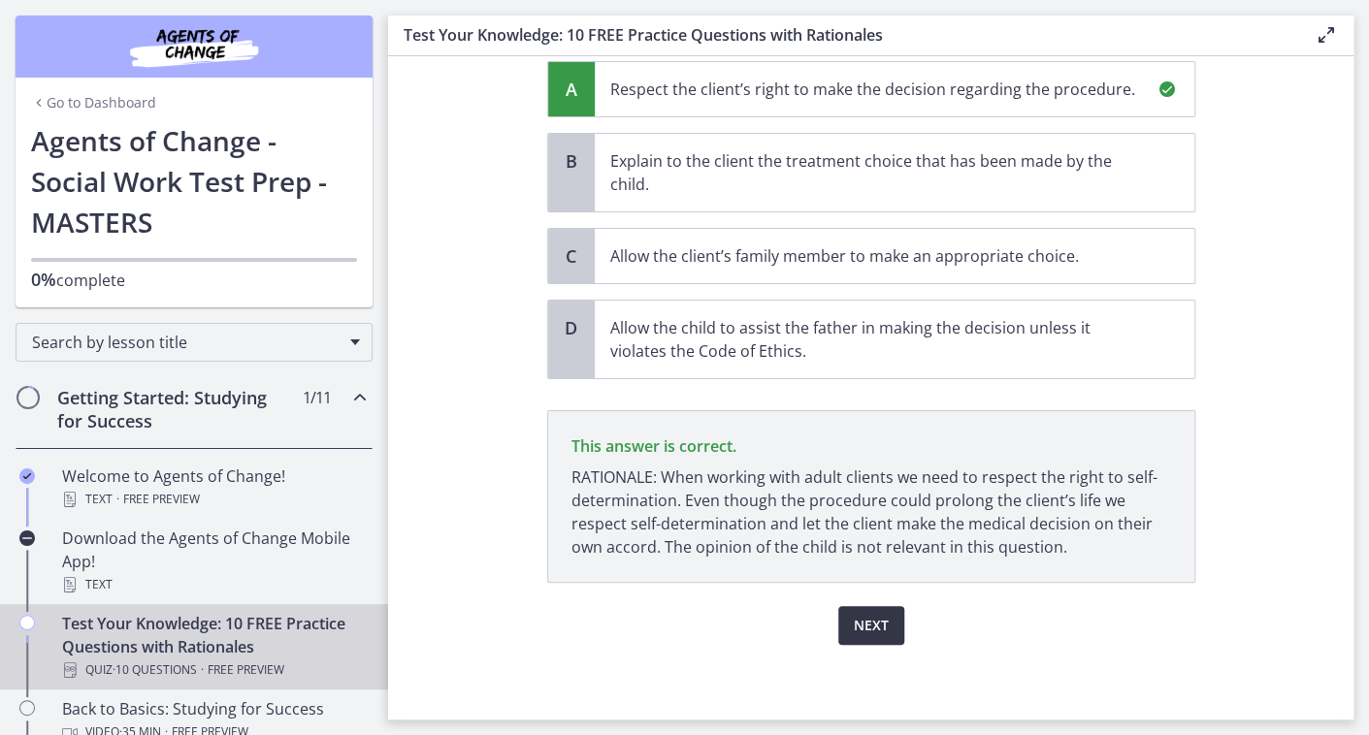
click at [869, 631] on span "Next" at bounding box center [871, 625] width 35 height 23
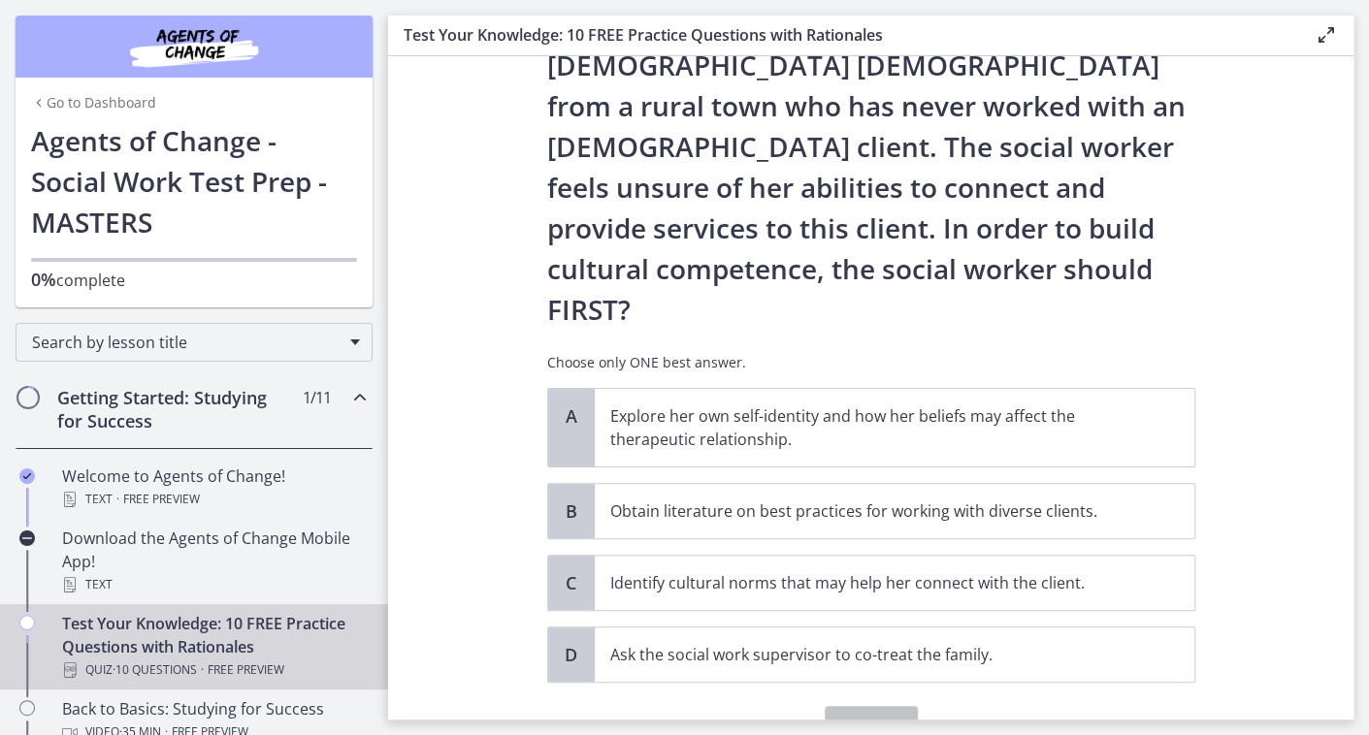
scroll to position [255, 0]
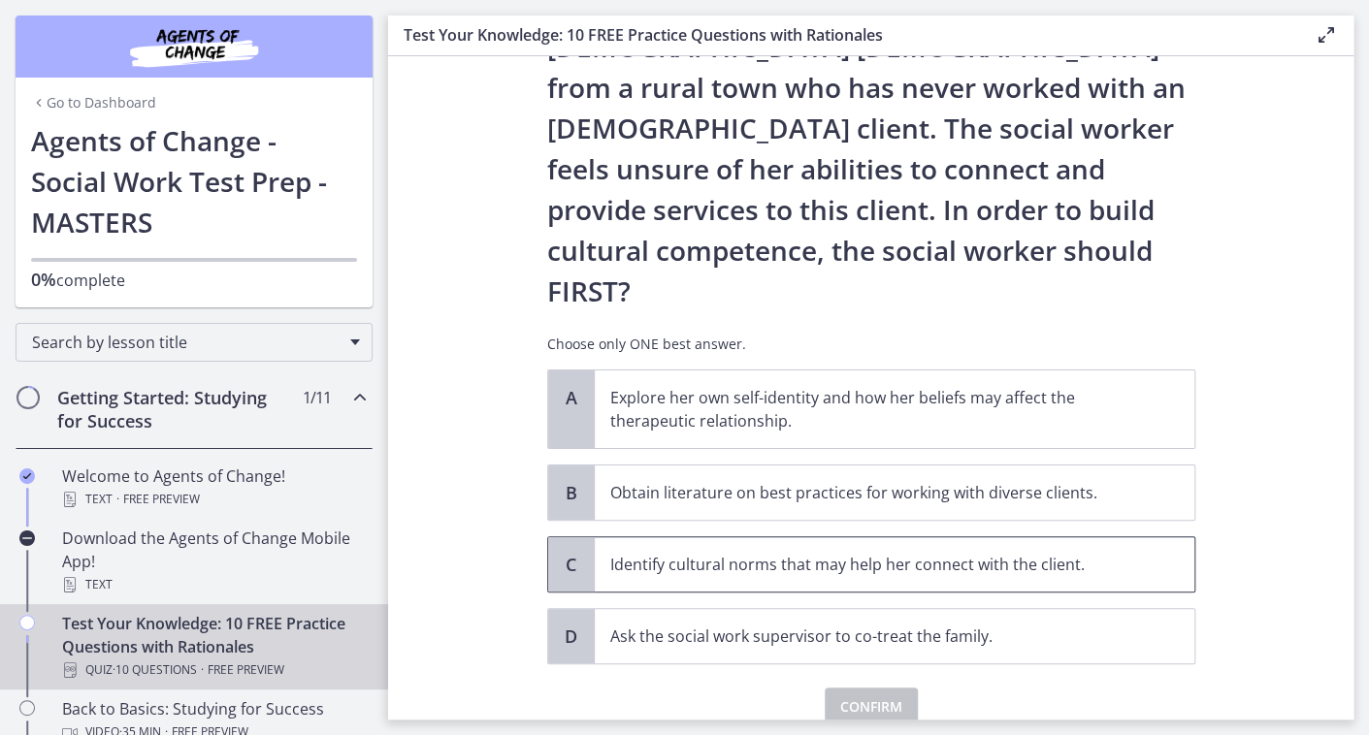
click at [848, 553] on p "Identify cultural norms that may help her connect with the client." at bounding box center [875, 564] width 530 height 23
click at [866, 696] on span "Confirm" at bounding box center [871, 707] width 62 height 23
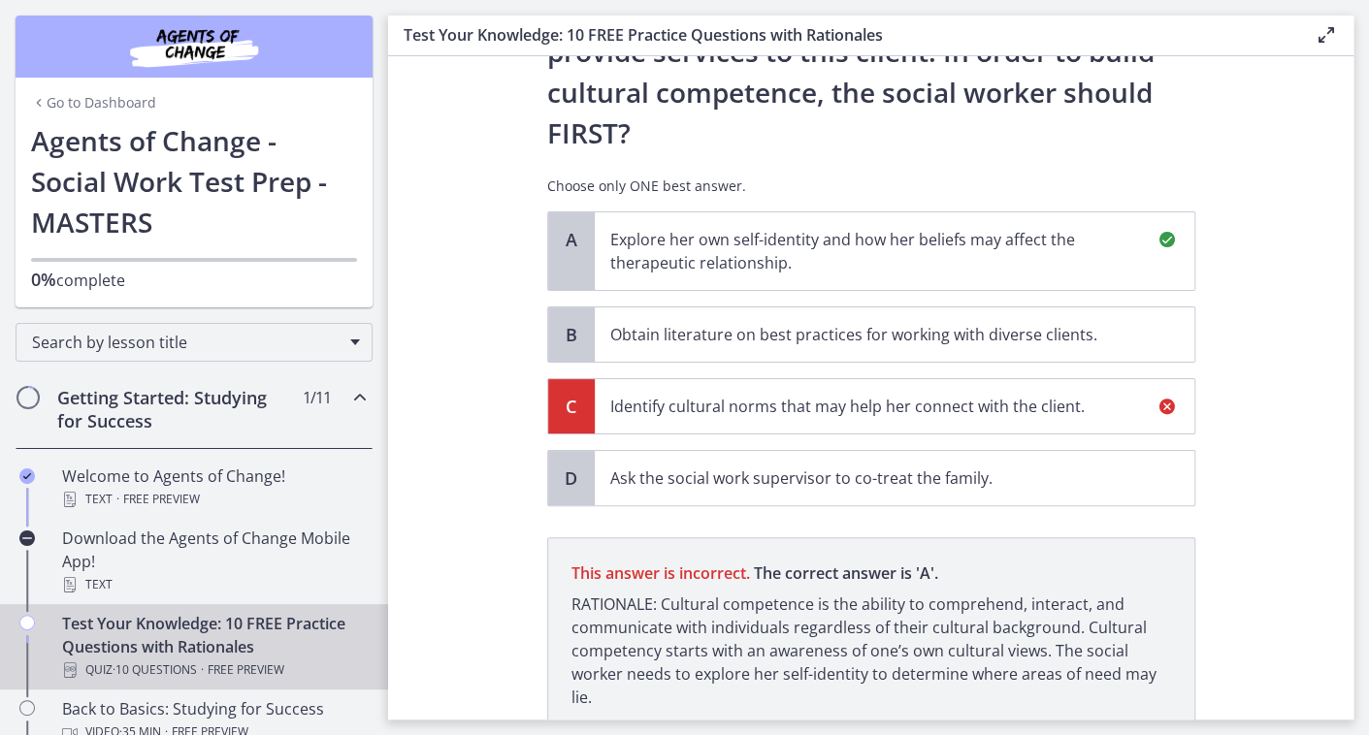
scroll to position [481, 0]
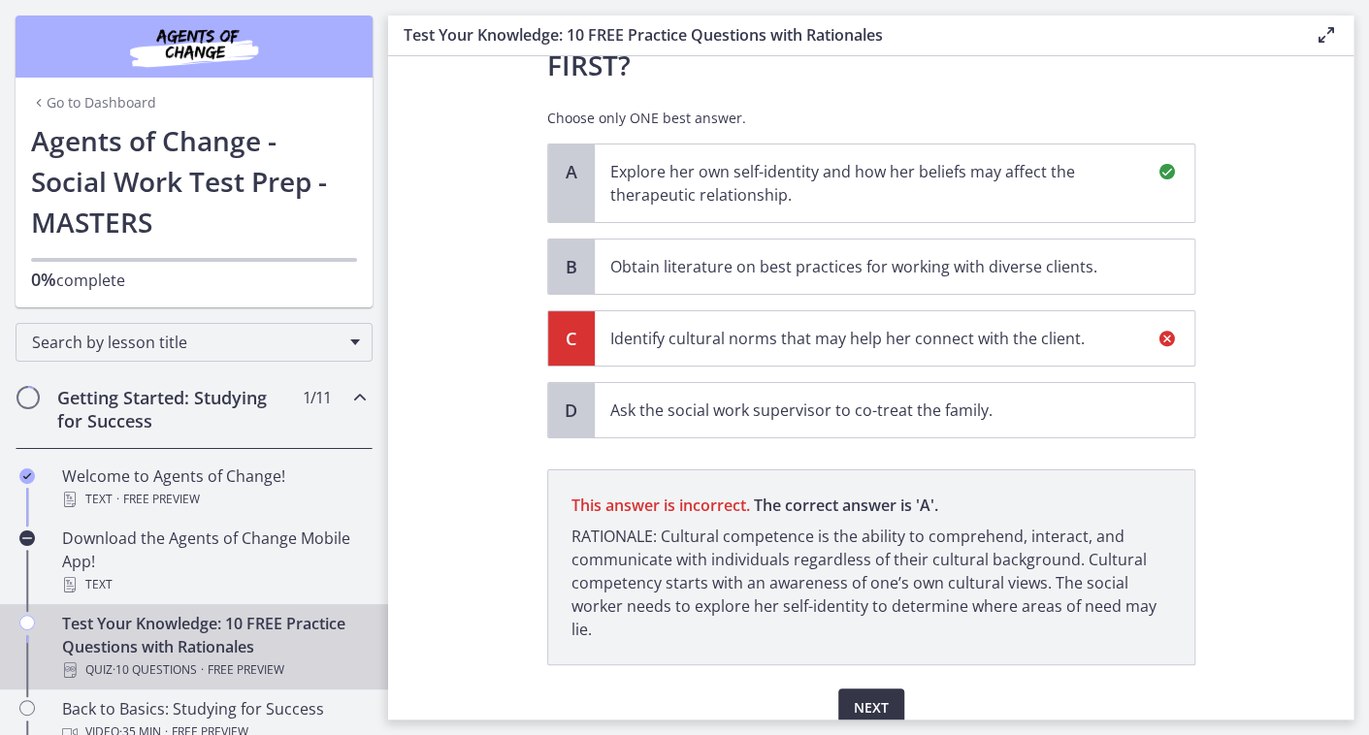
click at [854, 696] on span "Next" at bounding box center [871, 707] width 35 height 23
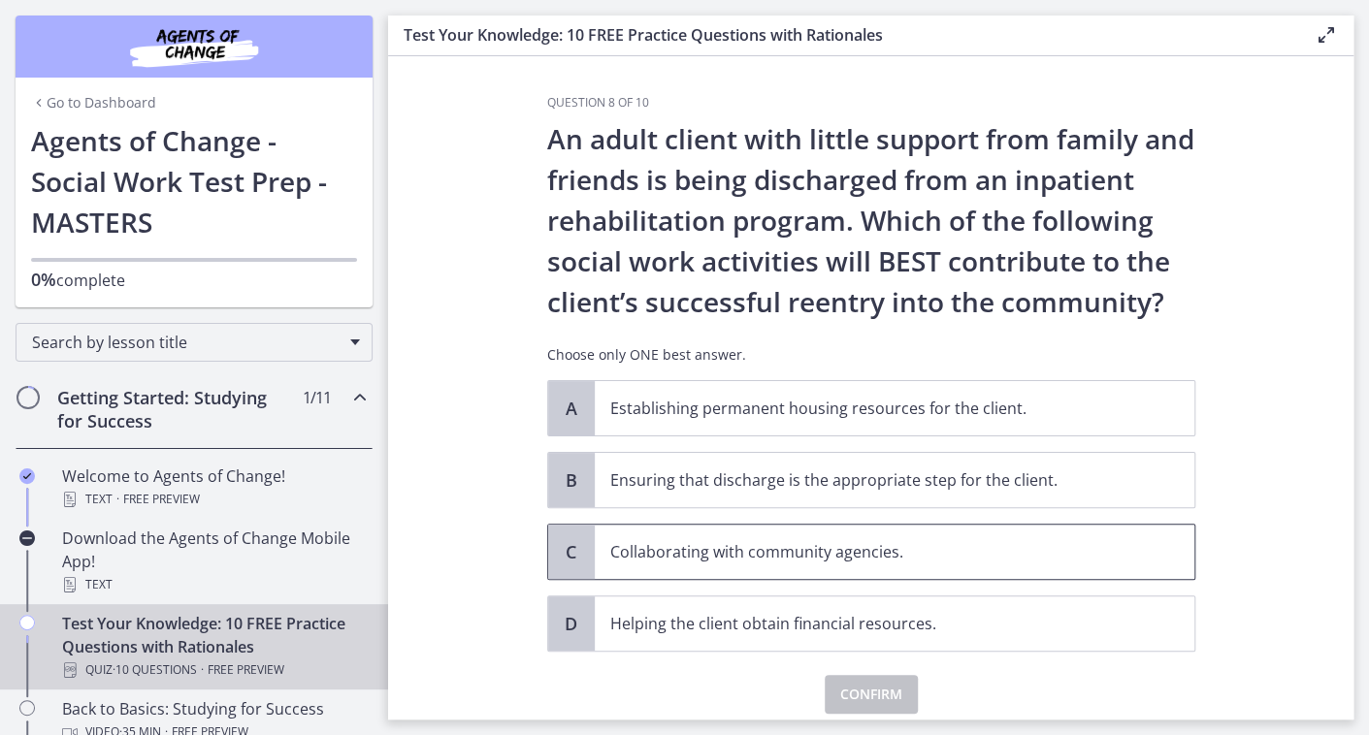
scroll to position [69, 0]
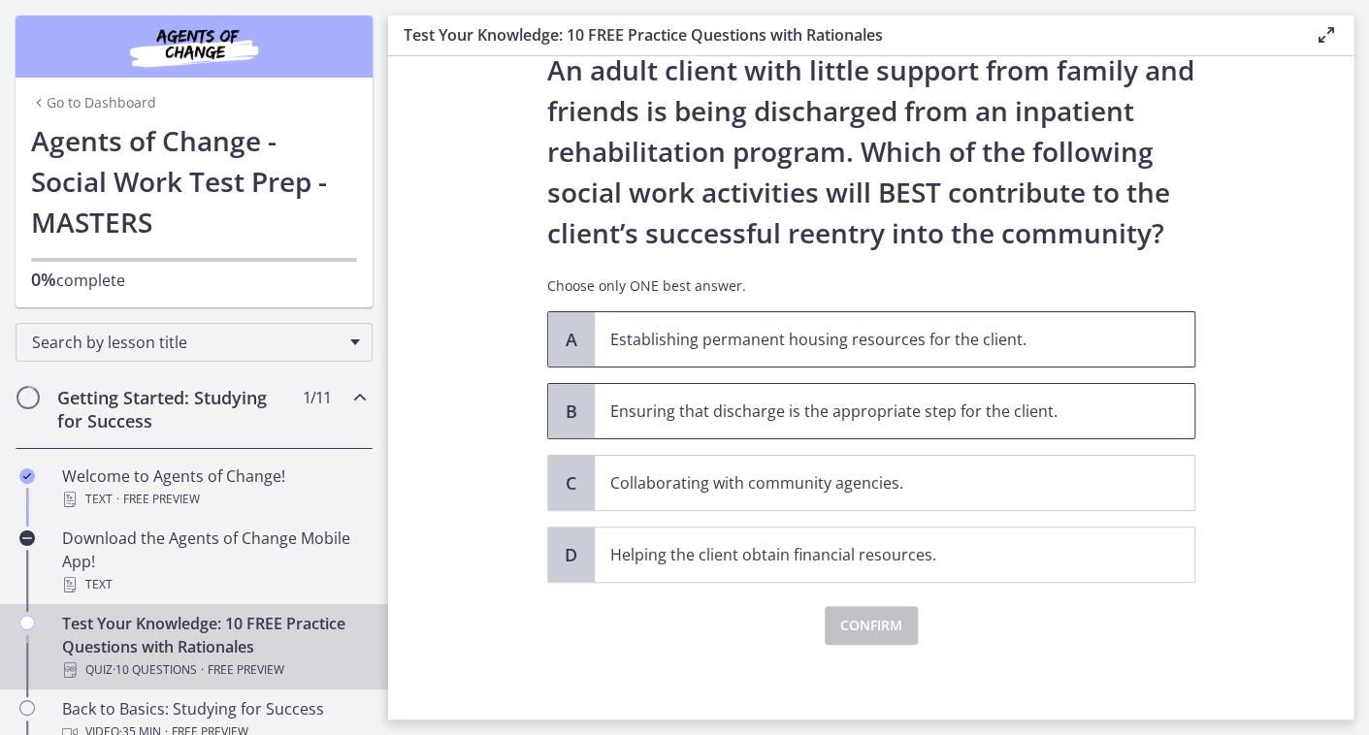
drag, startPoint x: 964, startPoint y: 340, endPoint x: 968, endPoint y: 405, distance: 64.1
click at [964, 340] on p "Establishing permanent housing resources for the client." at bounding box center [875, 339] width 530 height 23
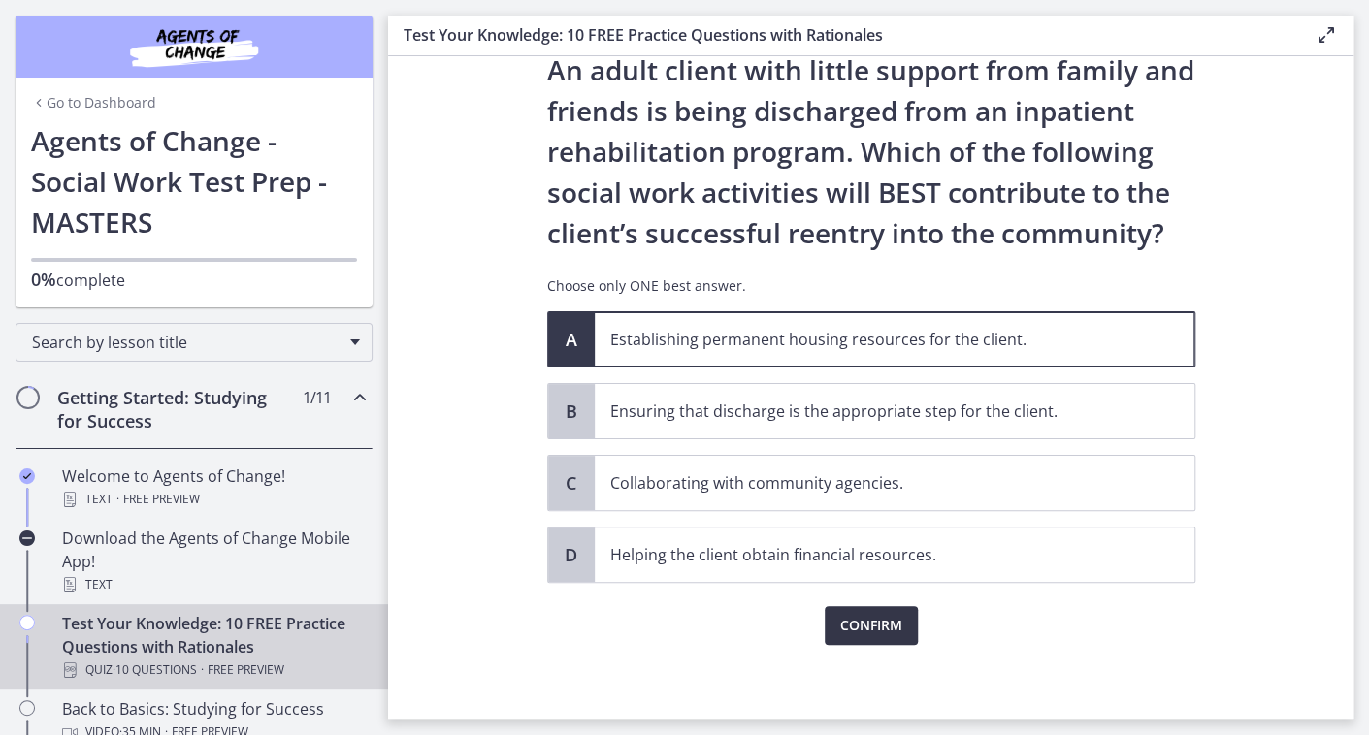
click at [876, 628] on span "Confirm" at bounding box center [871, 625] width 62 height 23
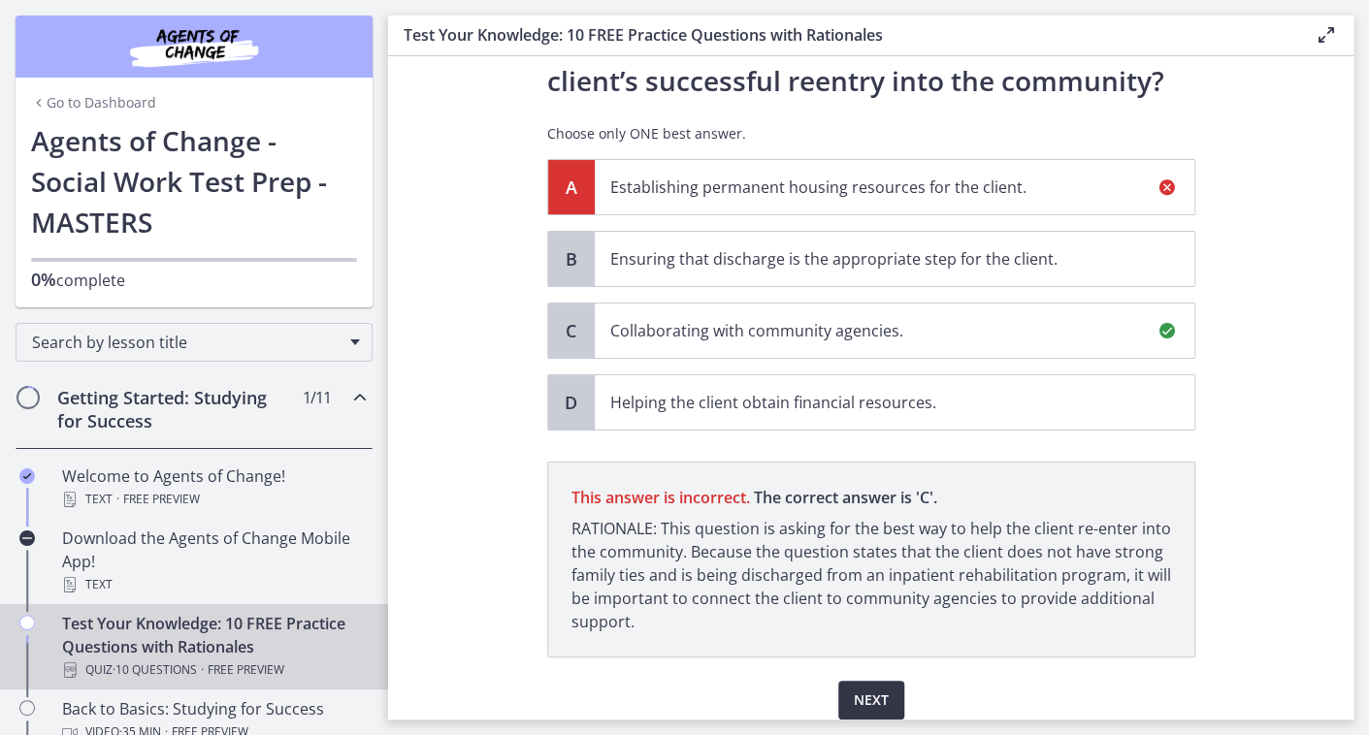
scroll to position [296, 0]
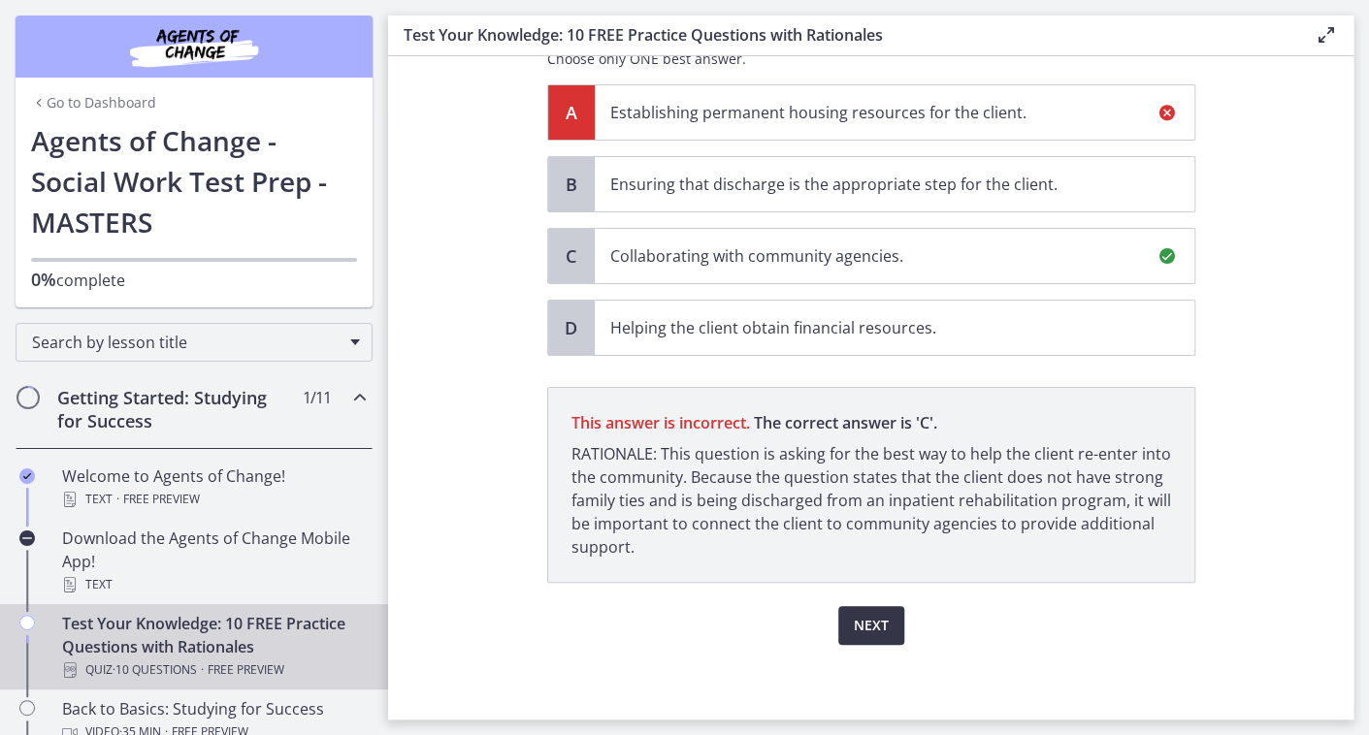
click at [865, 618] on span "Next" at bounding box center [871, 625] width 35 height 23
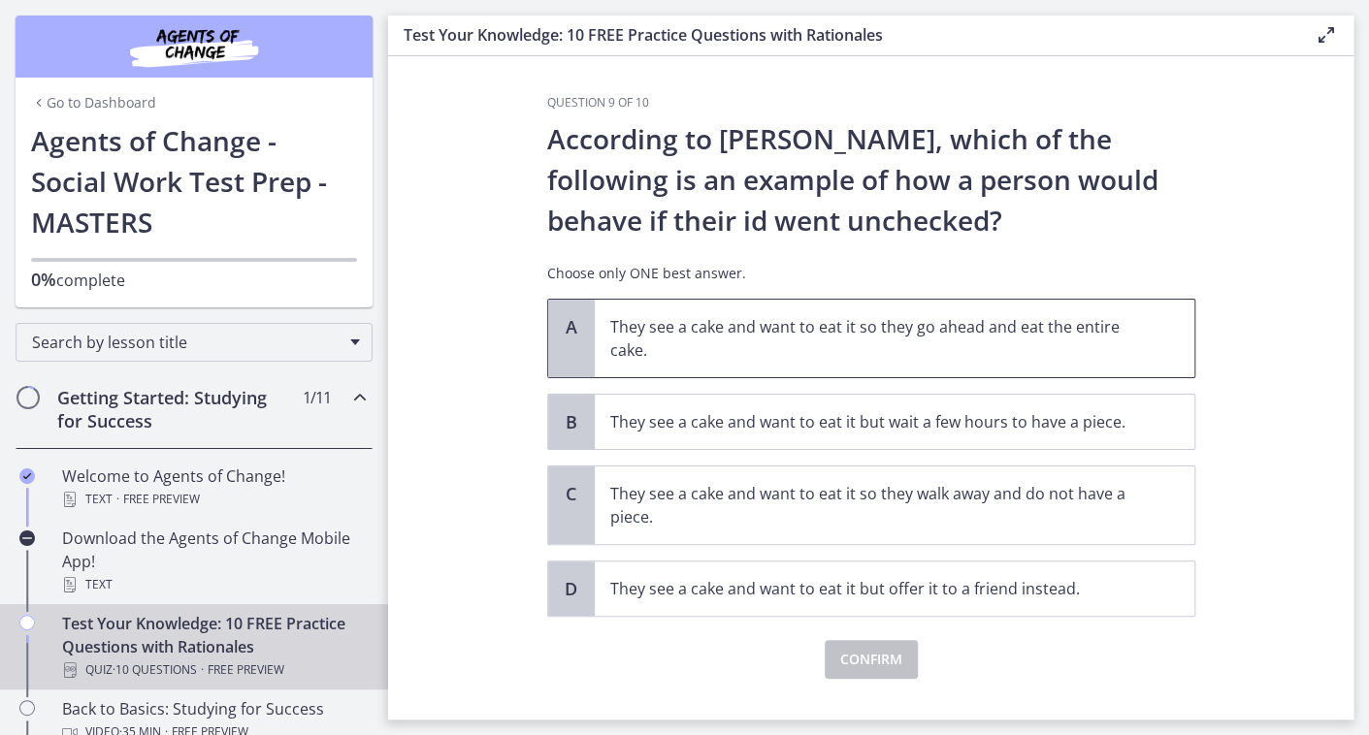
click at [988, 346] on p "They see a cake and want to eat it so they go ahead and eat the entire cake." at bounding box center [875, 338] width 530 height 47
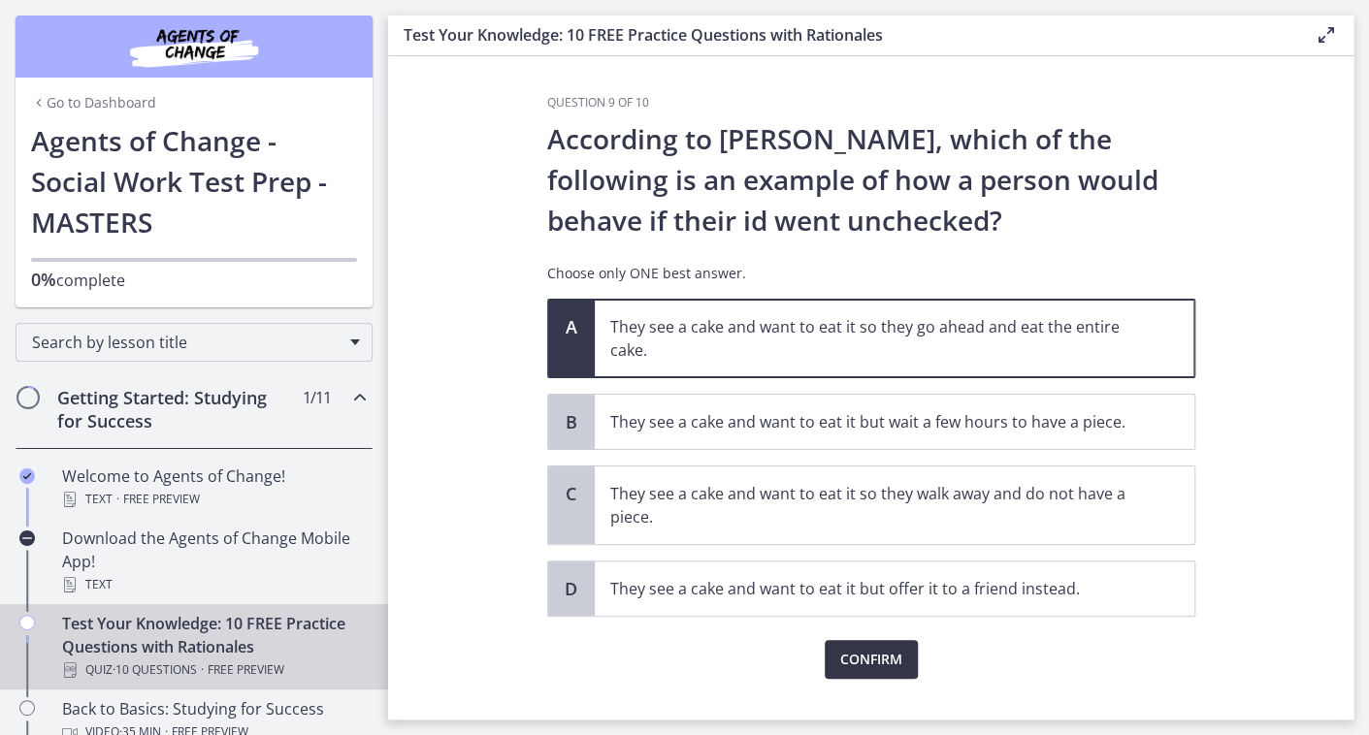
click at [861, 666] on span "Confirm" at bounding box center [871, 659] width 62 height 23
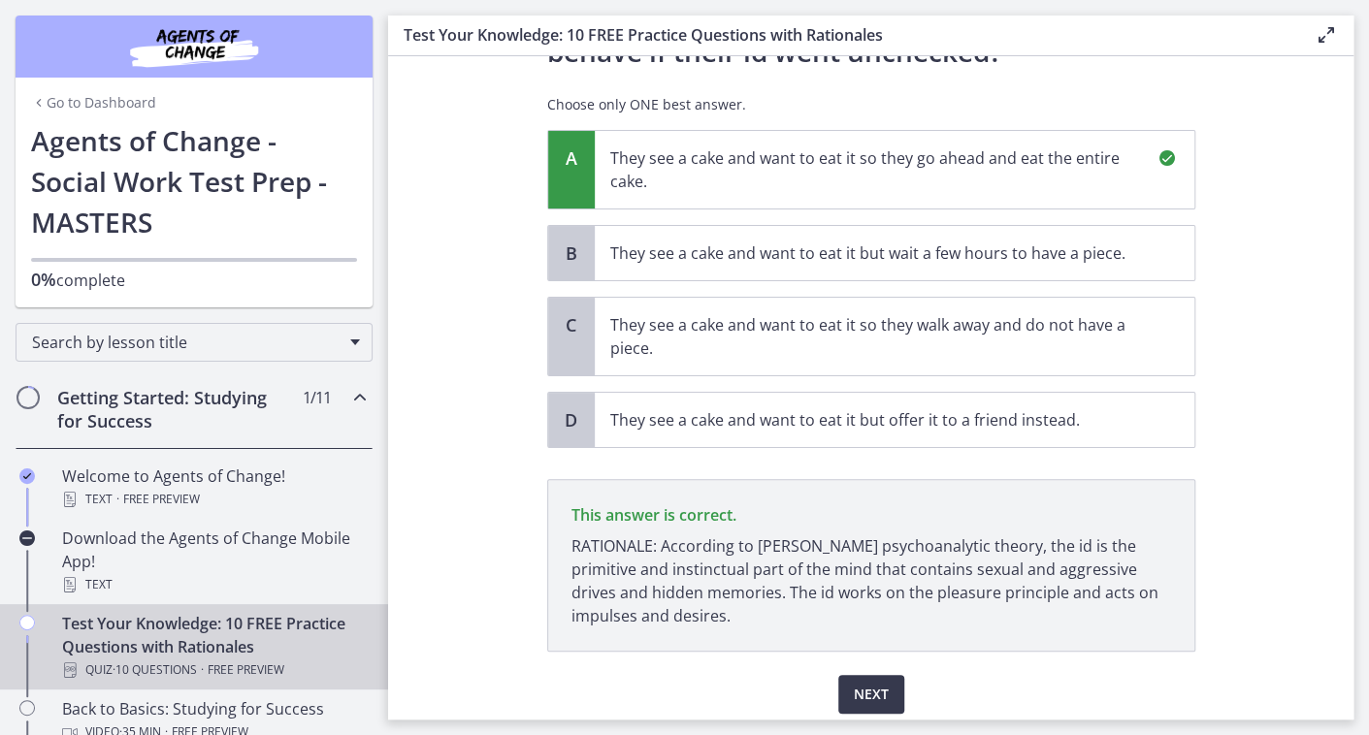
scroll to position [238, 0]
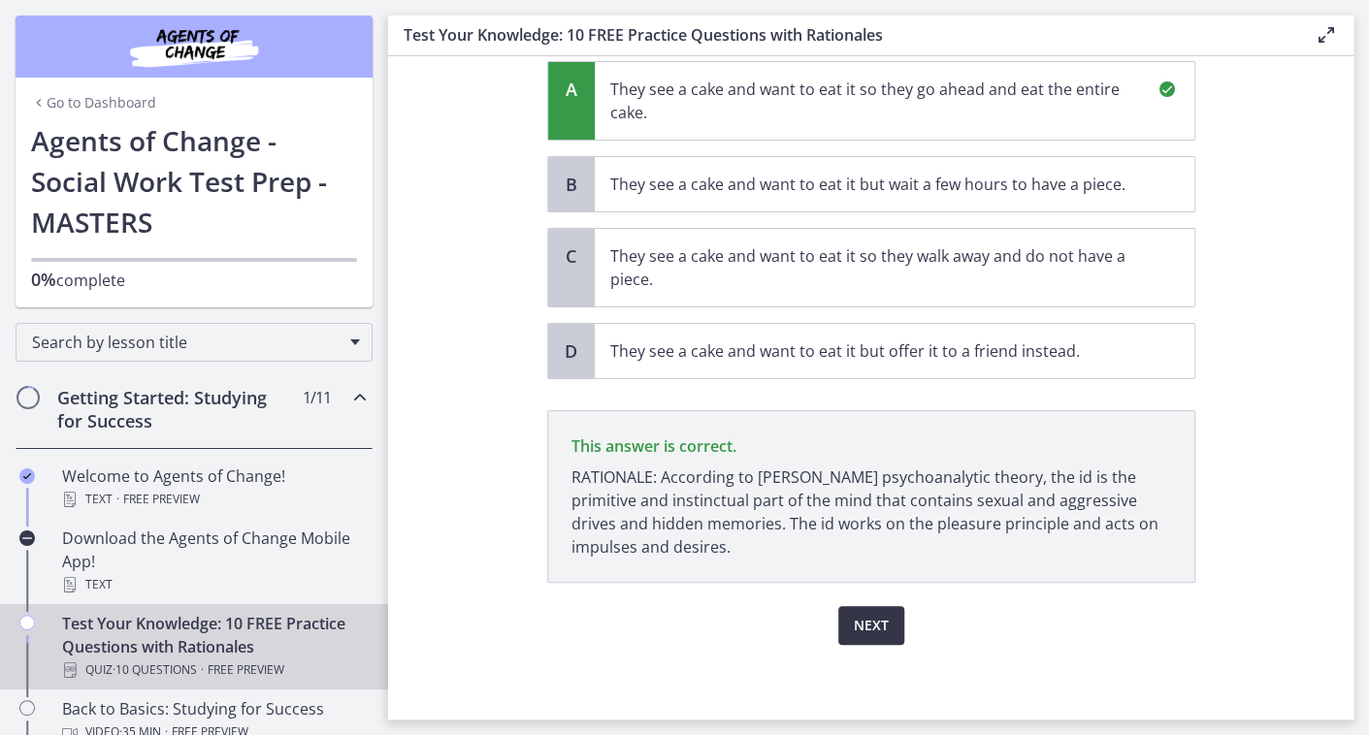
click at [864, 622] on span "Next" at bounding box center [871, 625] width 35 height 23
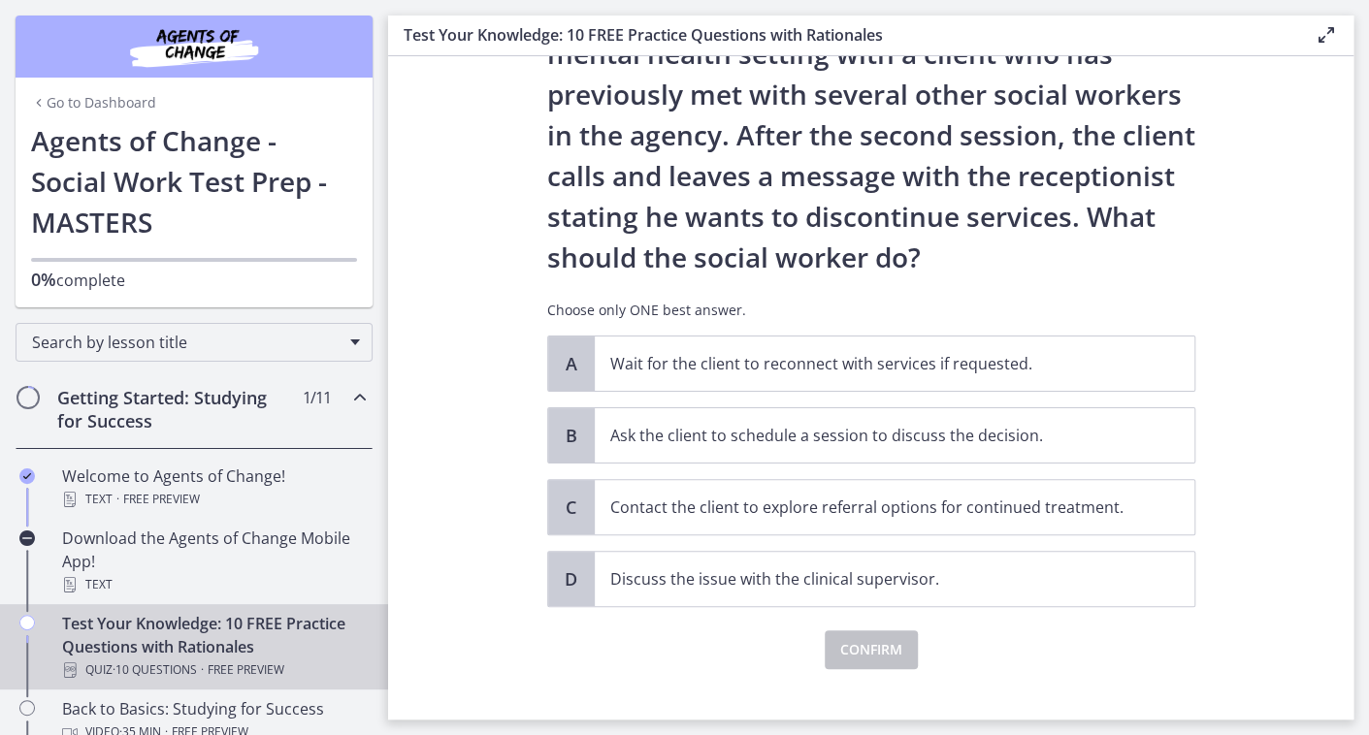
scroll to position [150, 0]
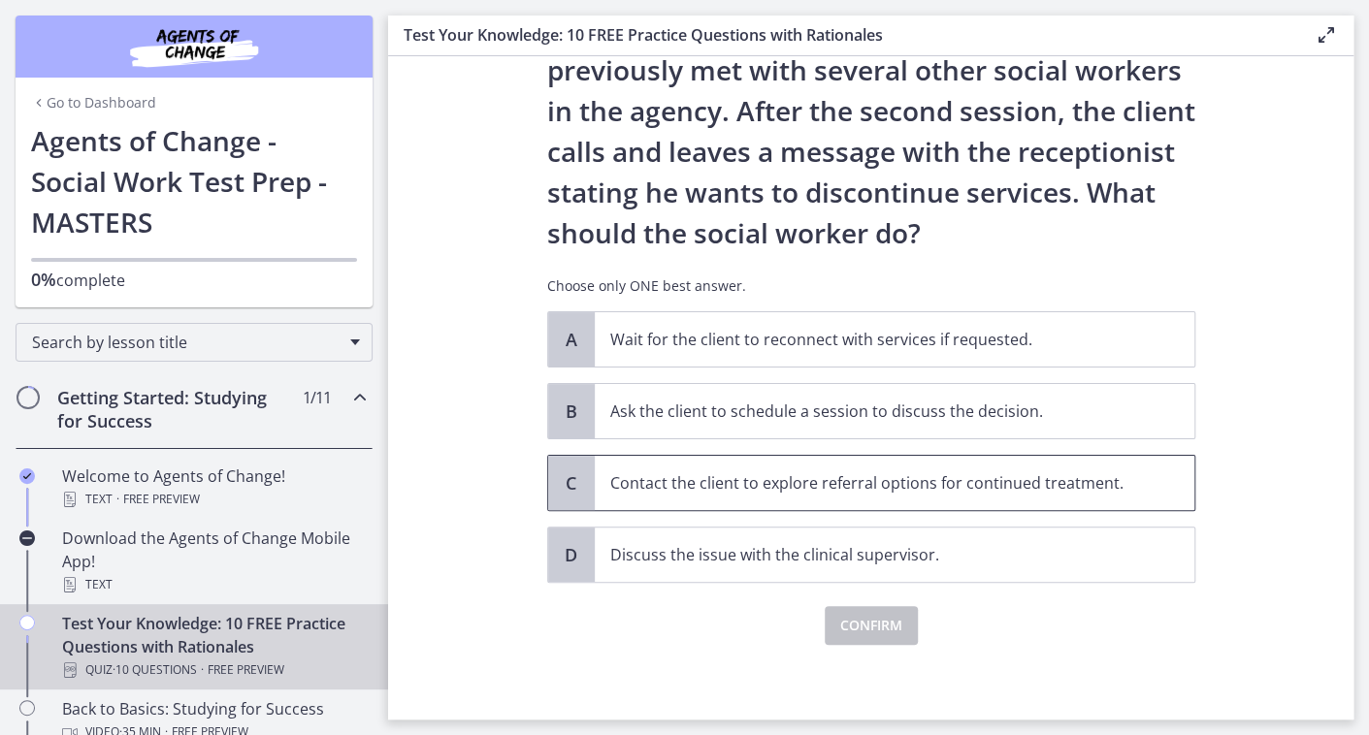
click at [1013, 476] on p "Contact the client to explore referral options for continued treatment." at bounding box center [875, 482] width 530 height 23
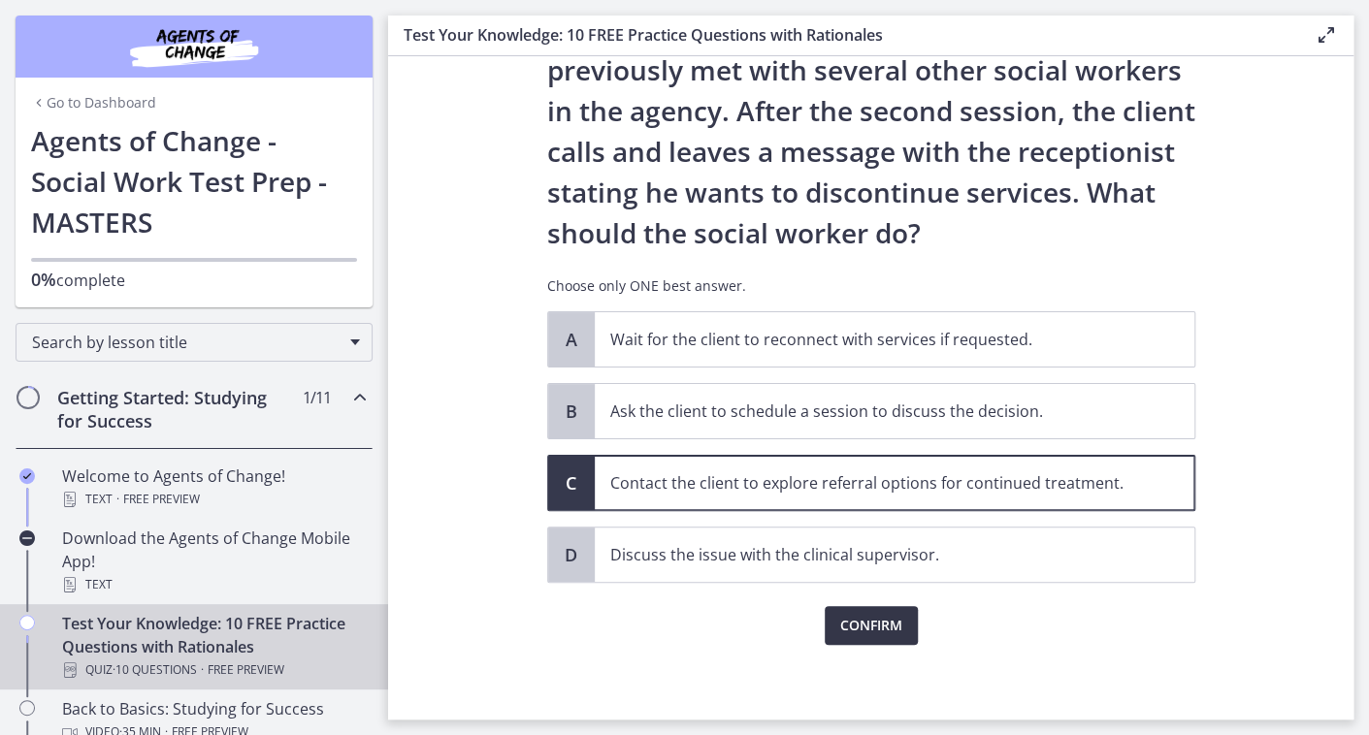
click at [877, 622] on span "Confirm" at bounding box center [871, 625] width 62 height 23
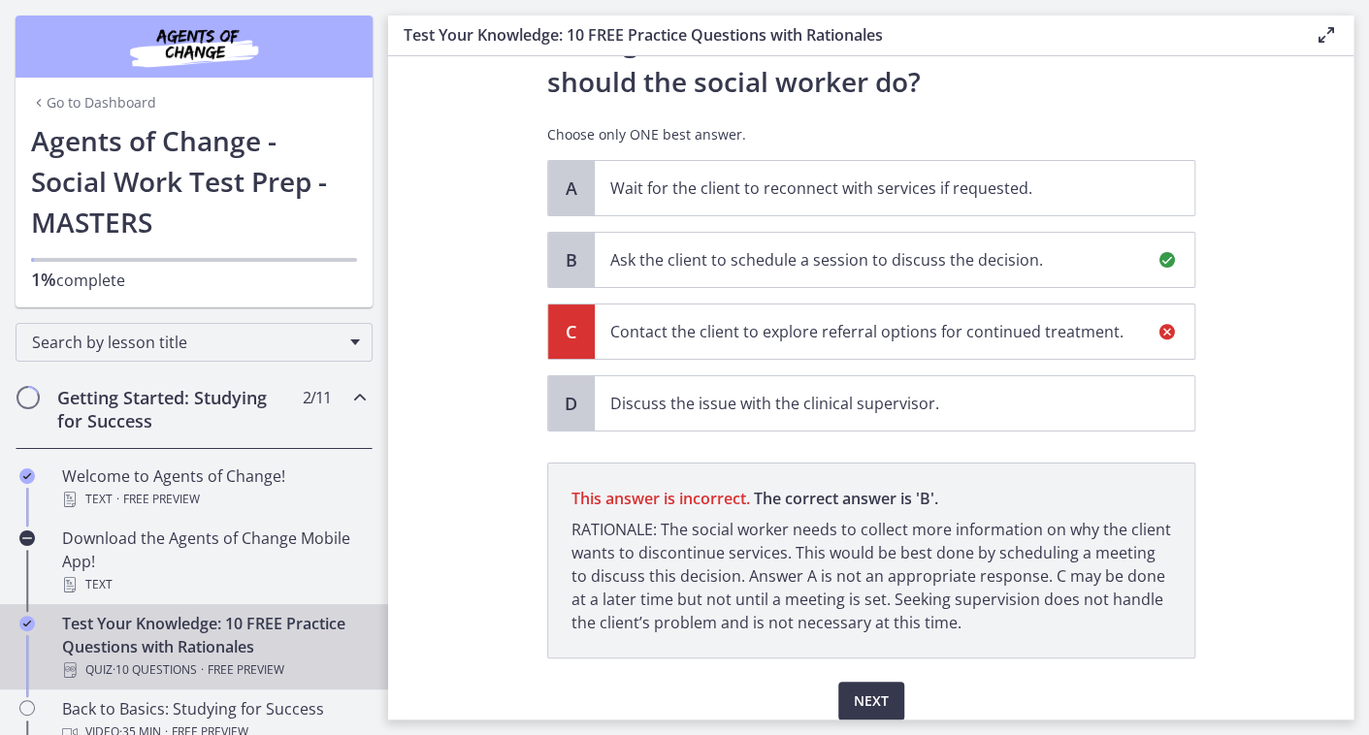
scroll to position [376, 0]
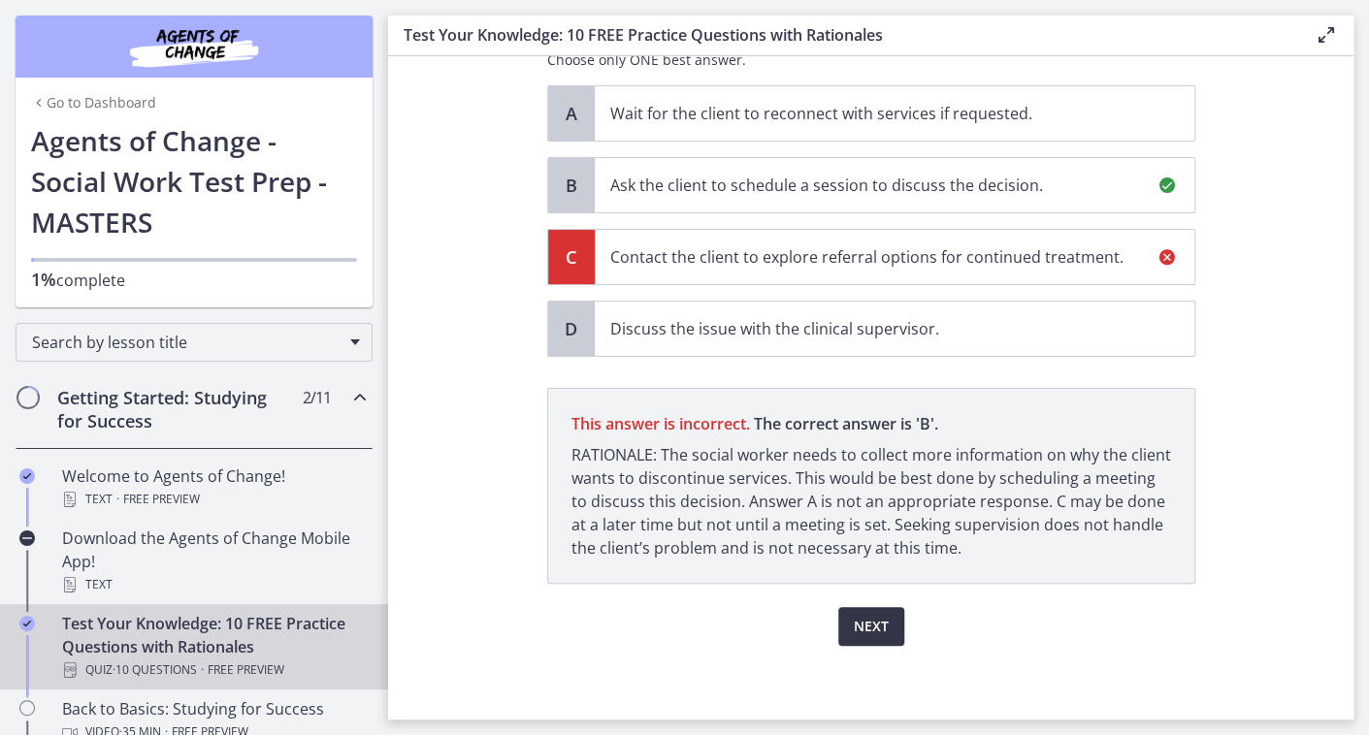
click at [861, 622] on span "Next" at bounding box center [871, 626] width 35 height 23
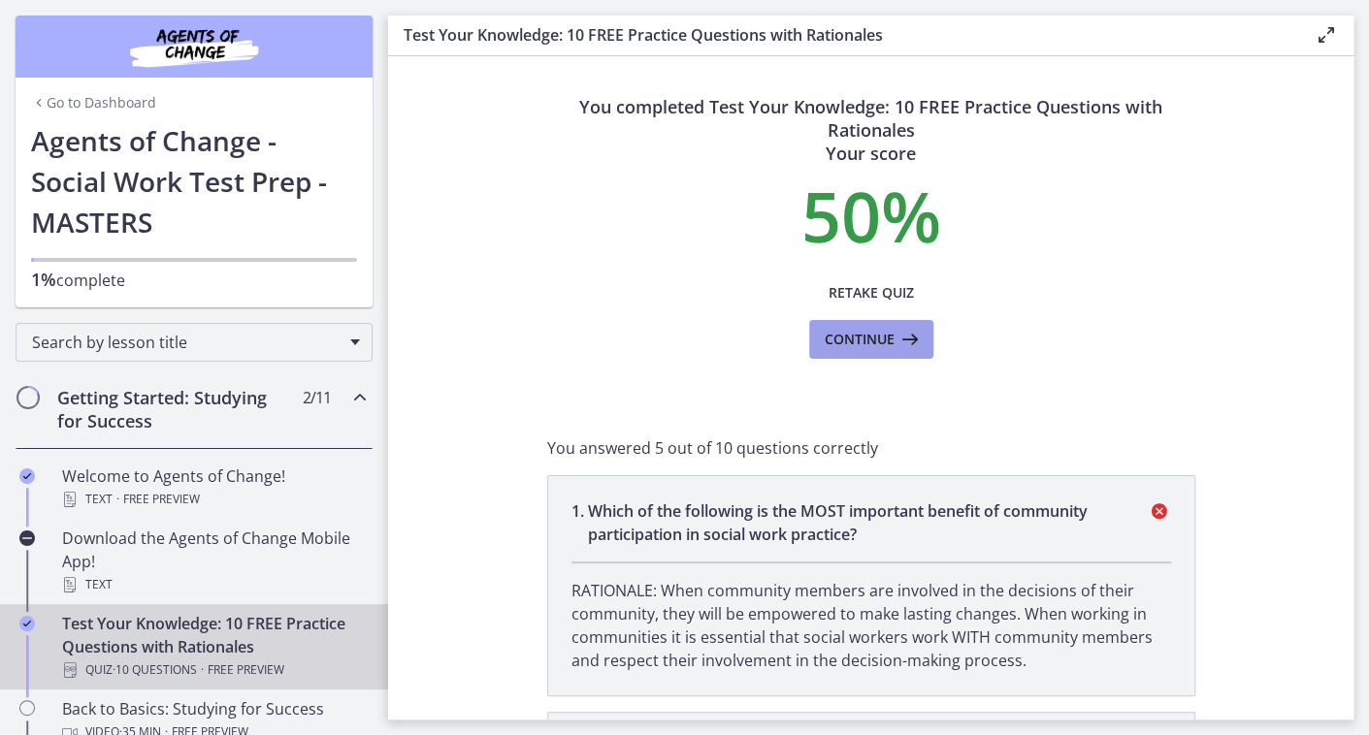
click at [901, 333] on icon at bounding box center [907, 339] width 27 height 23
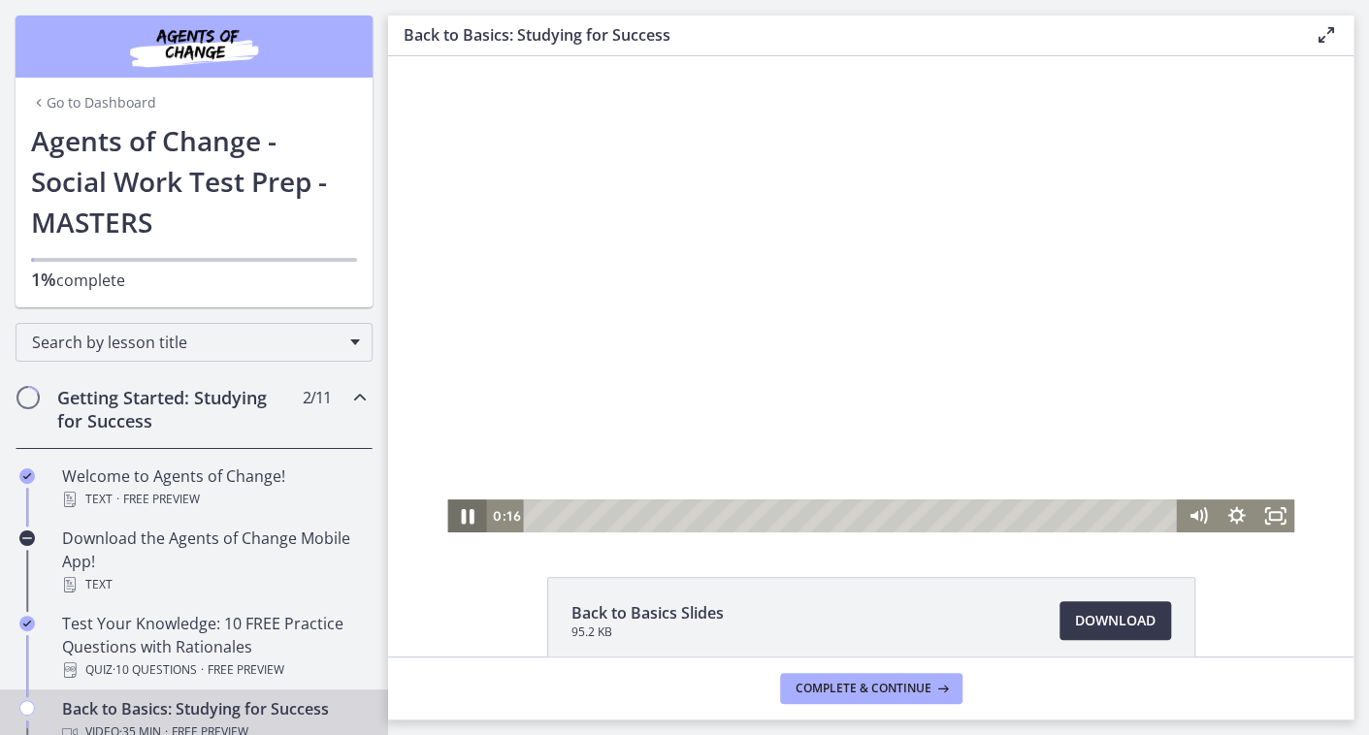
click at [454, 518] on icon "Pause" at bounding box center [466, 517] width 47 height 40
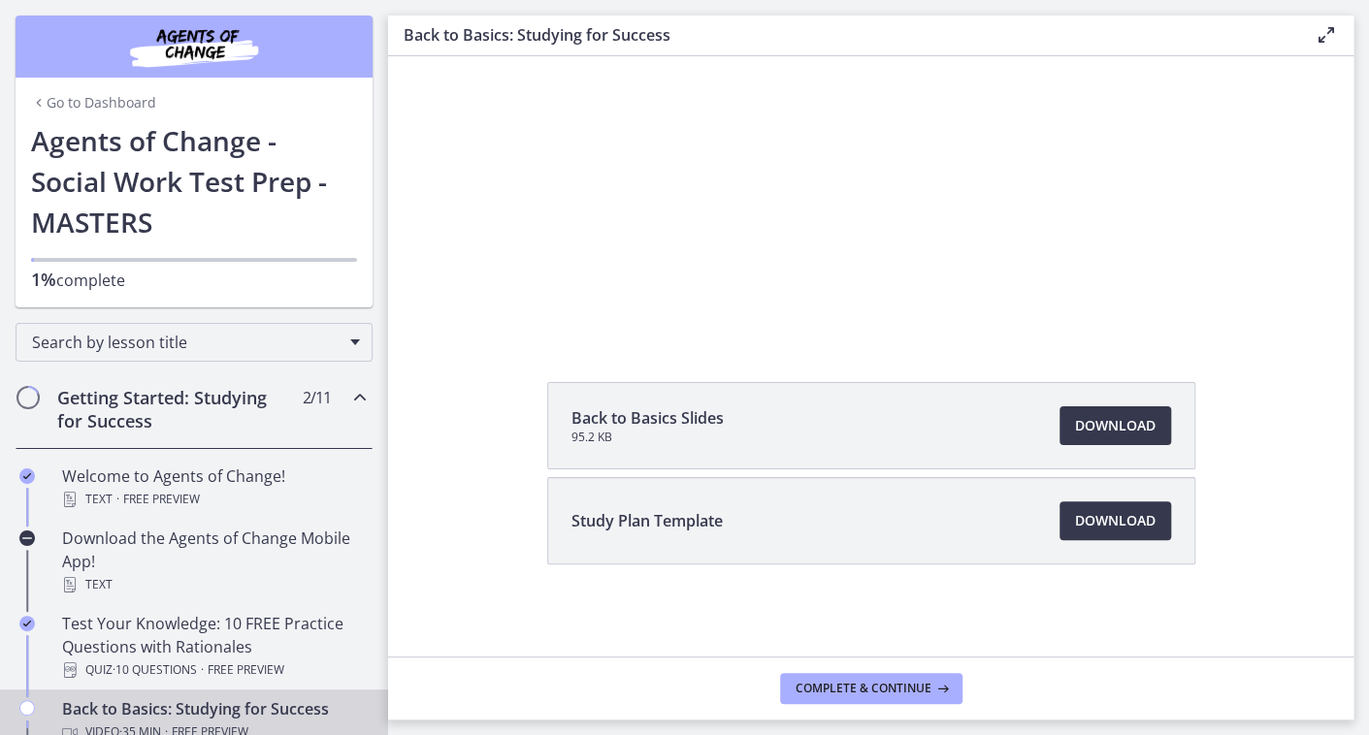
scroll to position [187, 0]
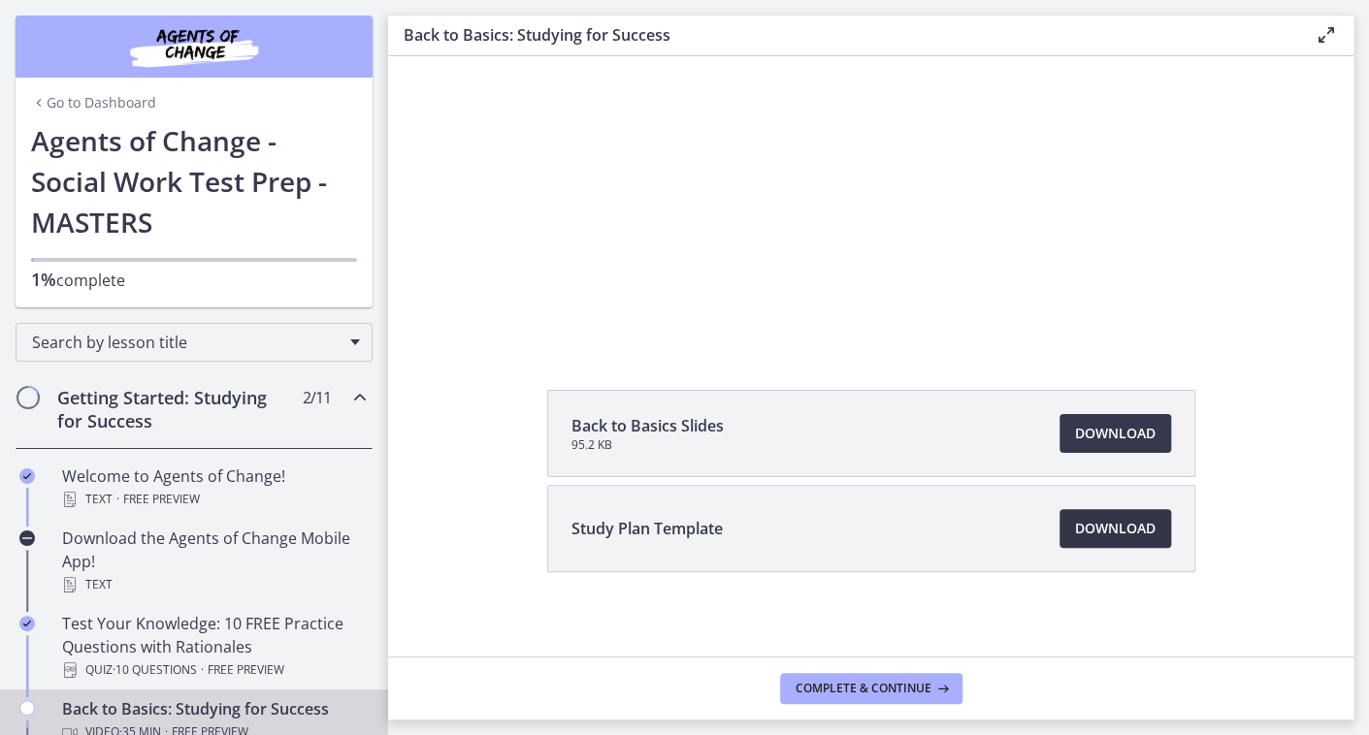
click at [1099, 530] on span "Download Opens in a new window" at bounding box center [1115, 528] width 81 height 23
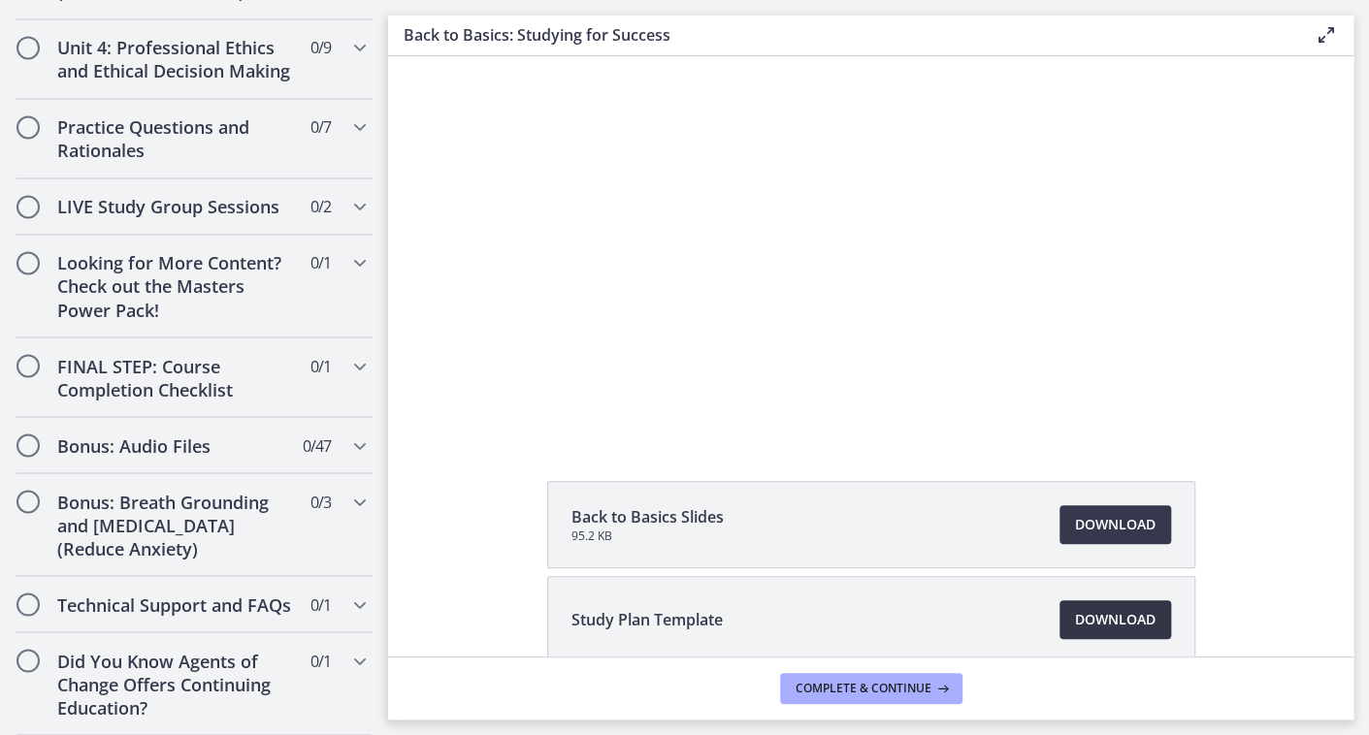
scroll to position [0, 0]
